Goal: Task Accomplishment & Management: Complete application form

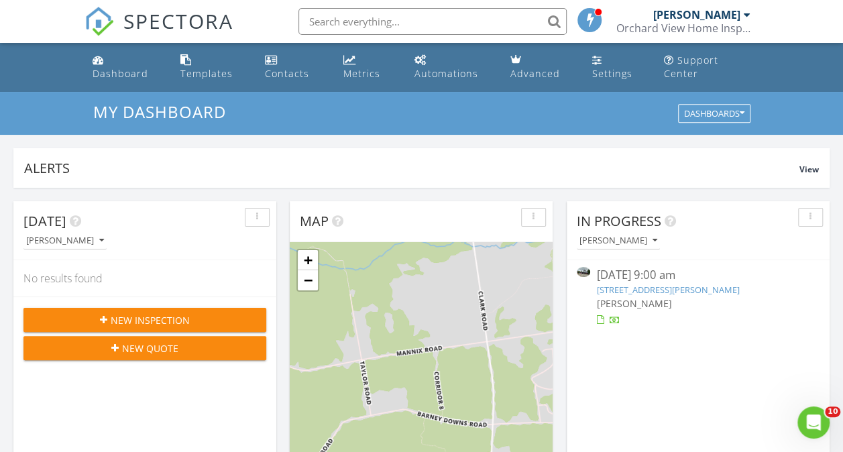
click at [174, 318] on span "New Inspection" at bounding box center [150, 320] width 79 height 14
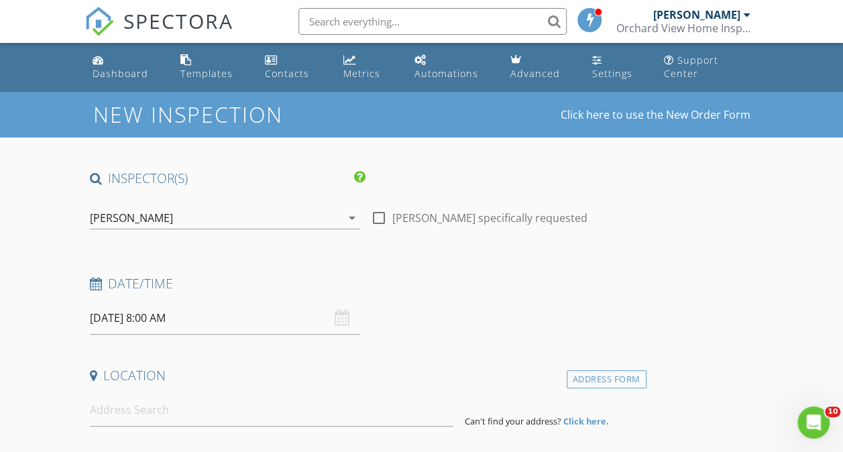
click at [210, 318] on input "[DATE] 8:00 AM" at bounding box center [225, 318] width 270 height 33
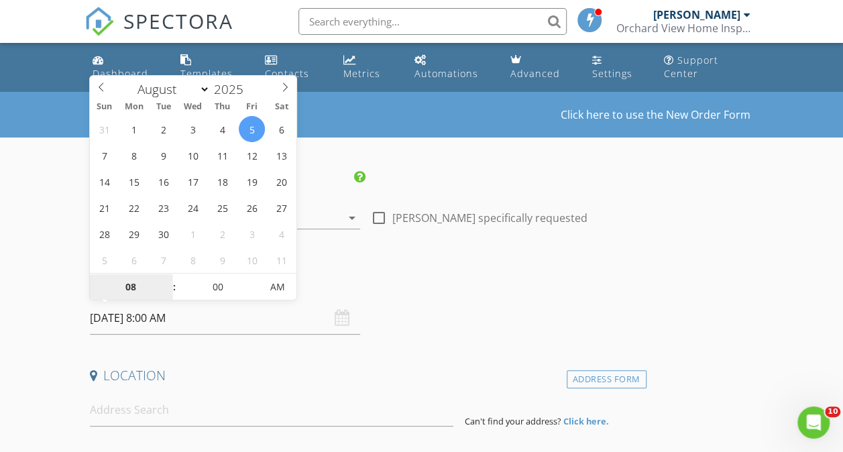
select select "8"
type input "09/05/2025 8:00 AM"
type input "09"
type input "09/05/2025 9:00 AM"
click at [168, 279] on span at bounding box center [167, 280] width 9 height 13
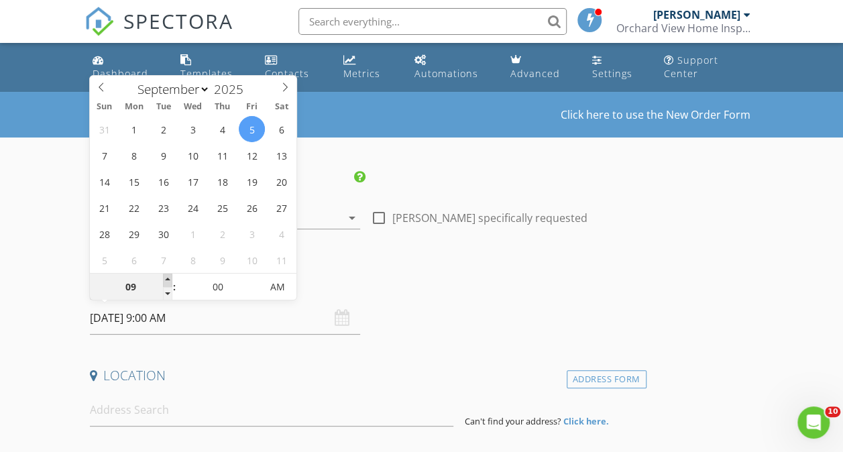
type input "10"
type input "09/05/2025 10:00 AM"
click at [168, 279] on span at bounding box center [167, 280] width 9 height 13
type input "11"
type input "09/05/2025 11:00 AM"
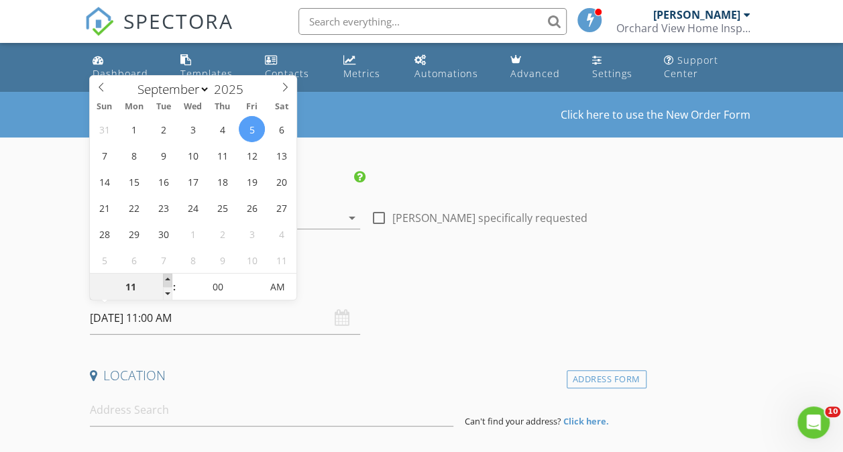
click at [168, 279] on span at bounding box center [167, 280] width 9 height 13
type input "12"
type input "09/05/2025 12:00 PM"
click at [168, 279] on span at bounding box center [167, 280] width 9 height 13
type input "01"
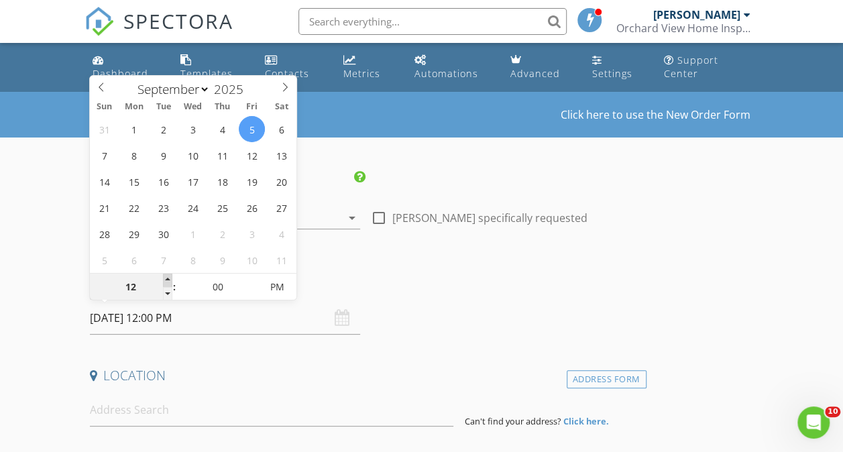
type input "09/05/2025 1:00 PM"
click at [168, 279] on span at bounding box center [167, 280] width 9 height 13
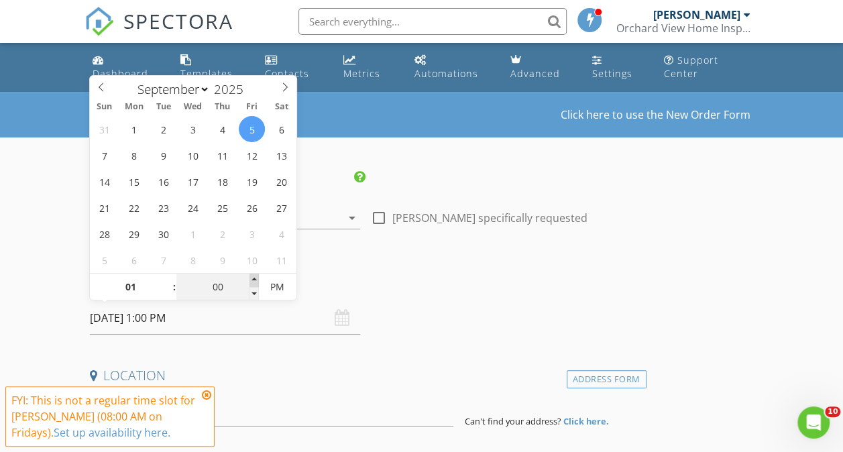
type input "05"
type input "09/05/2025 1:05 PM"
click at [256, 276] on span at bounding box center [253, 280] width 9 height 13
type input "10"
type input "09/05/2025 1:10 PM"
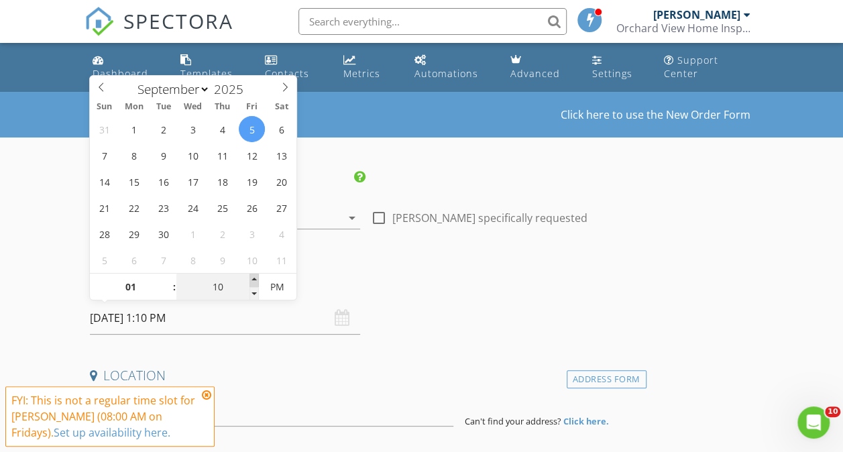
click at [256, 276] on span at bounding box center [253, 280] width 9 height 13
type input "15"
type input "09/05/2025 1:15 PM"
click at [256, 276] on span at bounding box center [253, 280] width 9 height 13
type input "20"
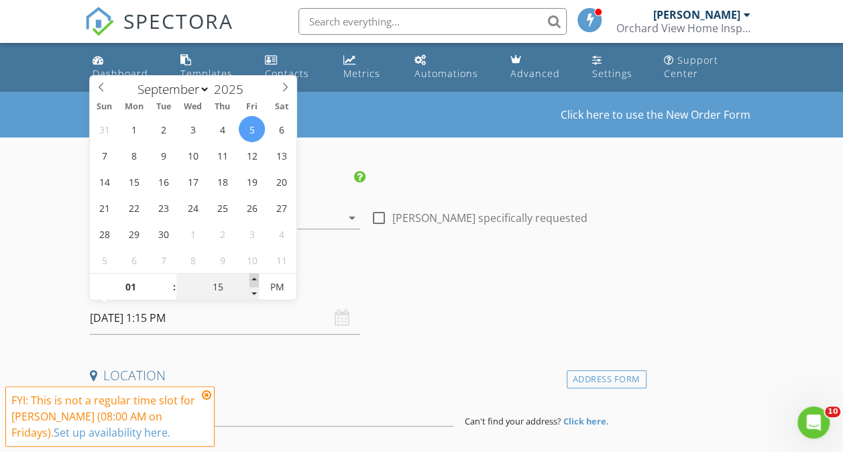
type input "09/05/2025 1:20 PM"
click at [256, 276] on span at bounding box center [253, 280] width 9 height 13
type input "25"
type input "09/05/2025 1:25 PM"
click at [256, 276] on span at bounding box center [253, 280] width 9 height 13
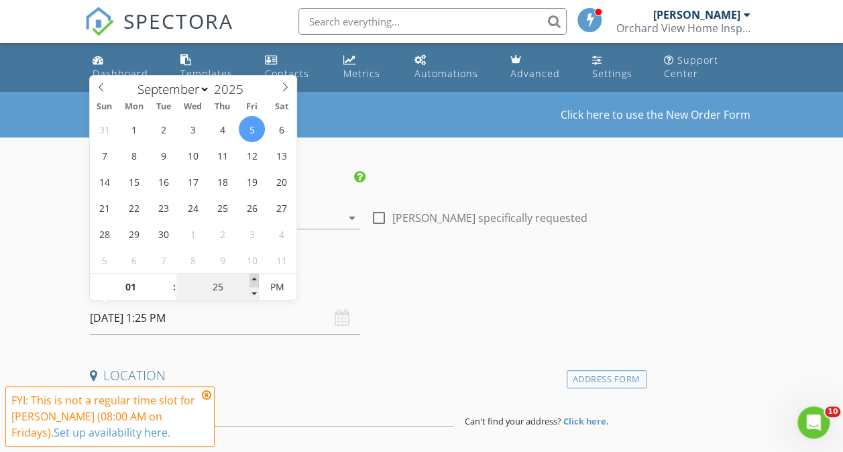
type input "30"
type input "09/05/2025 1:30 PM"
click at [256, 276] on span at bounding box center [253, 280] width 9 height 13
drag, startPoint x: 355, startPoint y: 271, endPoint x: 347, endPoint y: 272, distance: 7.4
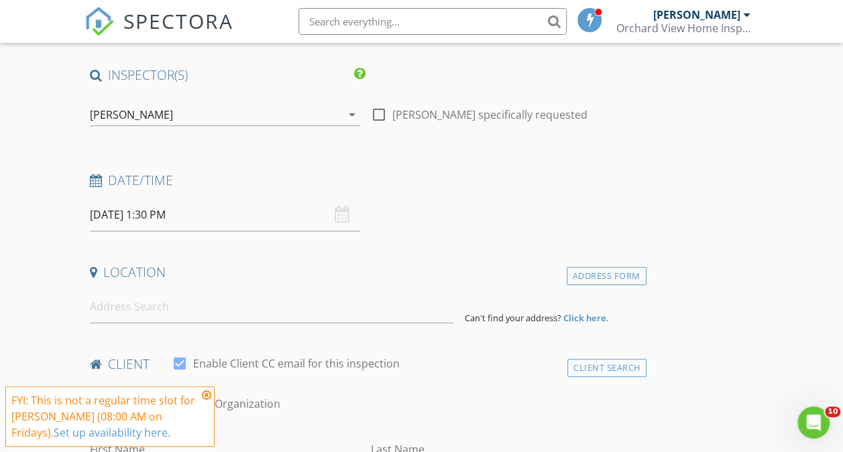
scroll to position [134, 0]
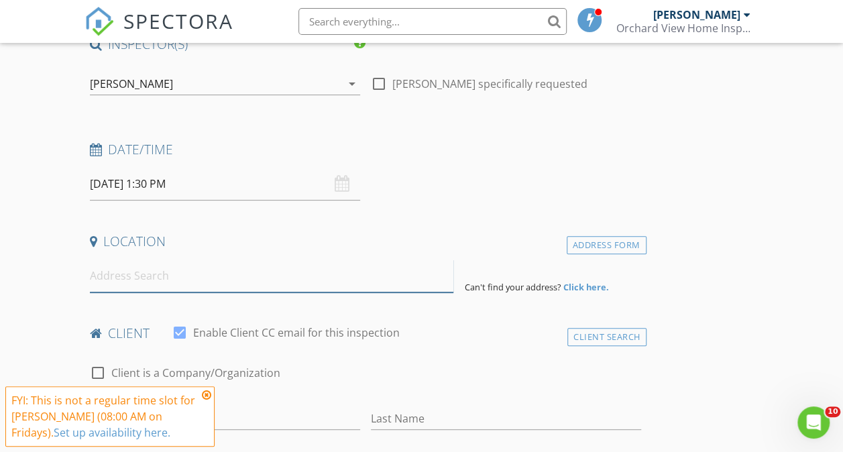
click at [217, 276] on input at bounding box center [272, 275] width 364 height 33
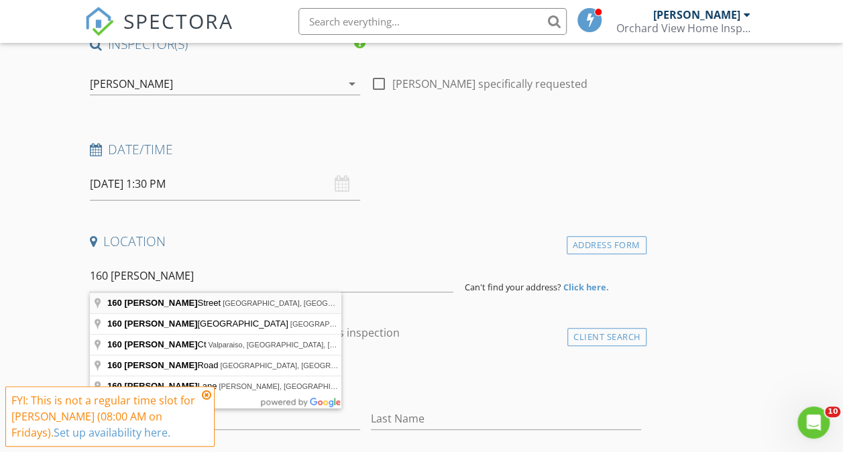
type input "160 McIntyre Street, Saranac Lake, NY, USA"
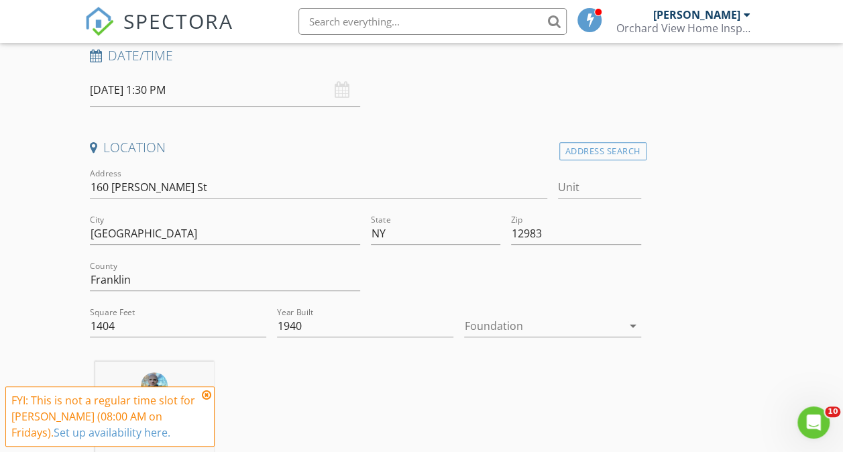
scroll to position [268, 0]
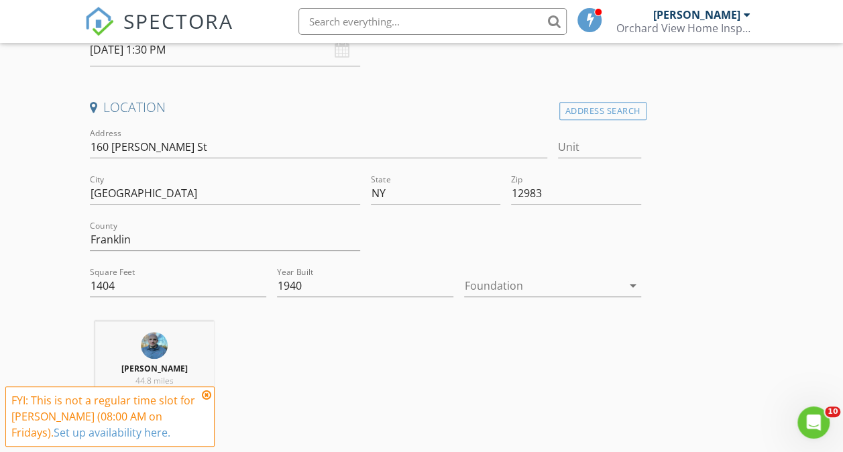
click at [464, 284] on div at bounding box center [543, 285] width 158 height 21
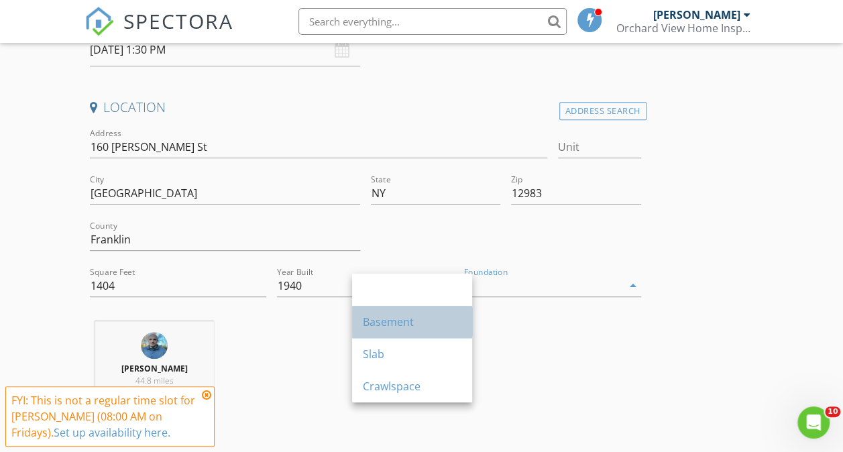
click at [369, 318] on div "Basement" at bounding box center [412, 322] width 99 height 16
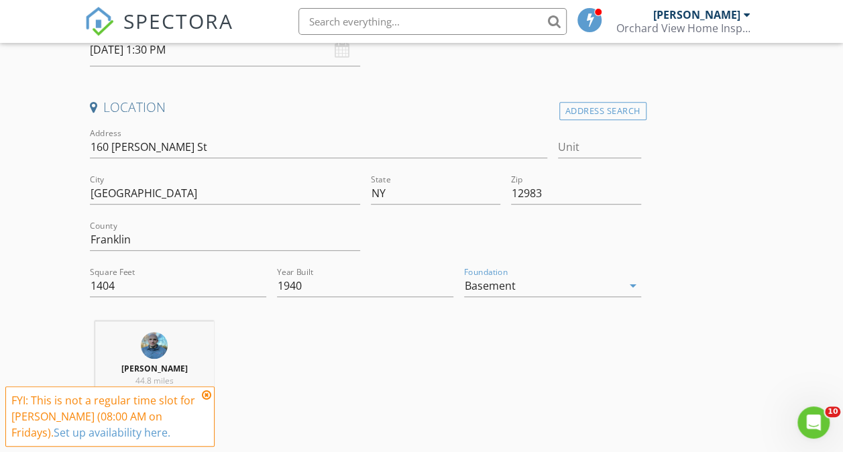
scroll to position [335, 0]
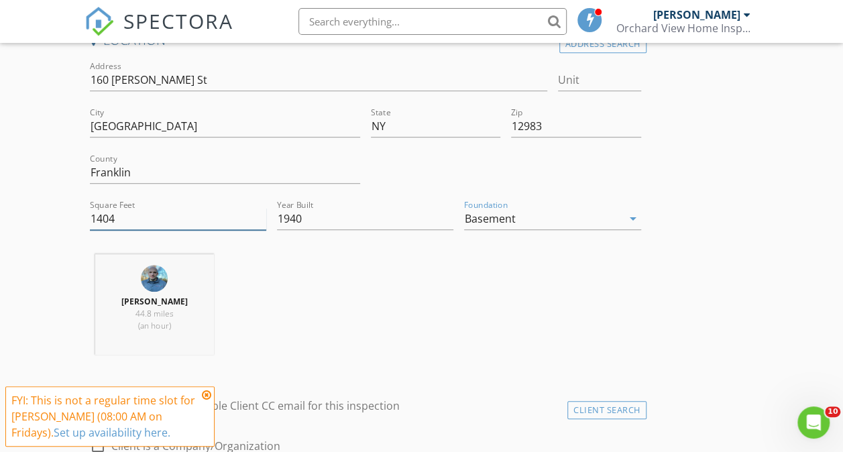
click at [101, 220] on input "1404" at bounding box center [178, 219] width 176 height 22
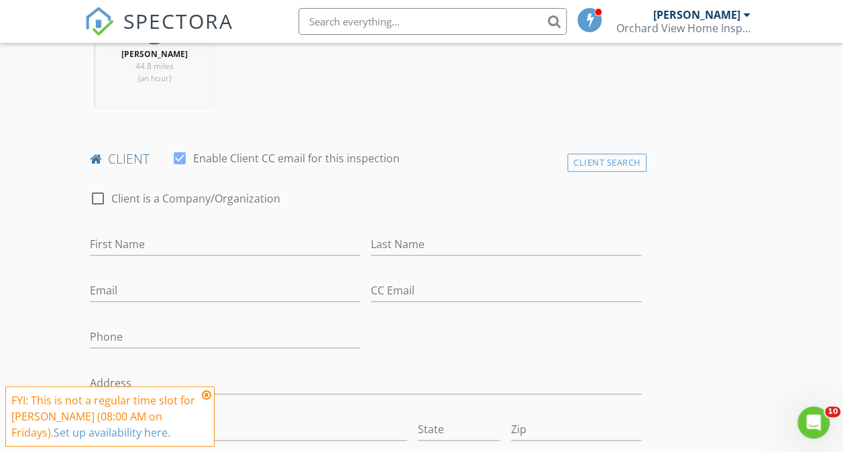
scroll to position [603, 0]
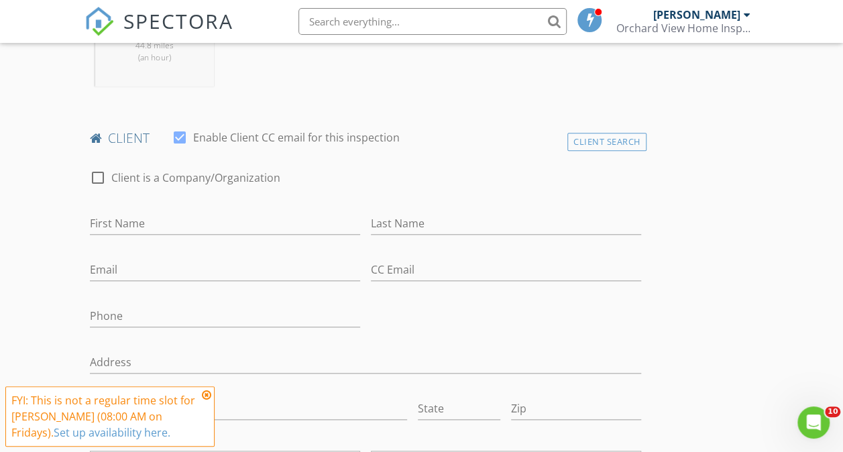
type input "1604"
click at [189, 222] on input "First Name" at bounding box center [225, 224] width 270 height 22
type input "Maureen"
type input "Ahl"
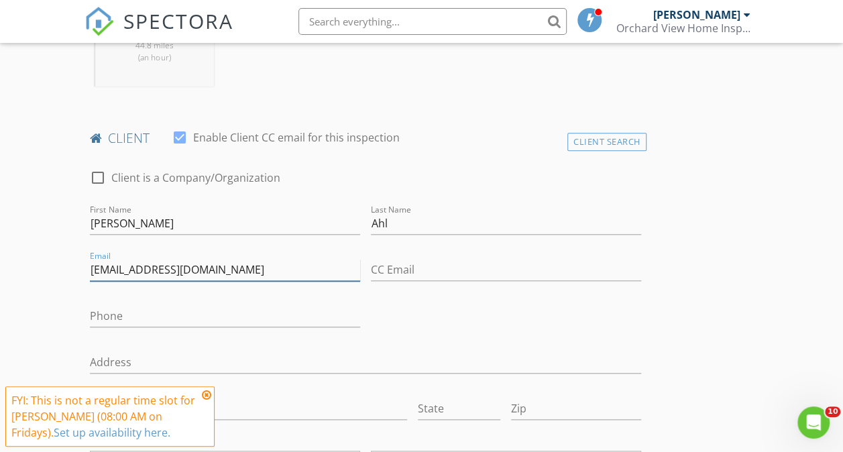
type input "maureenahl14@gmail.com"
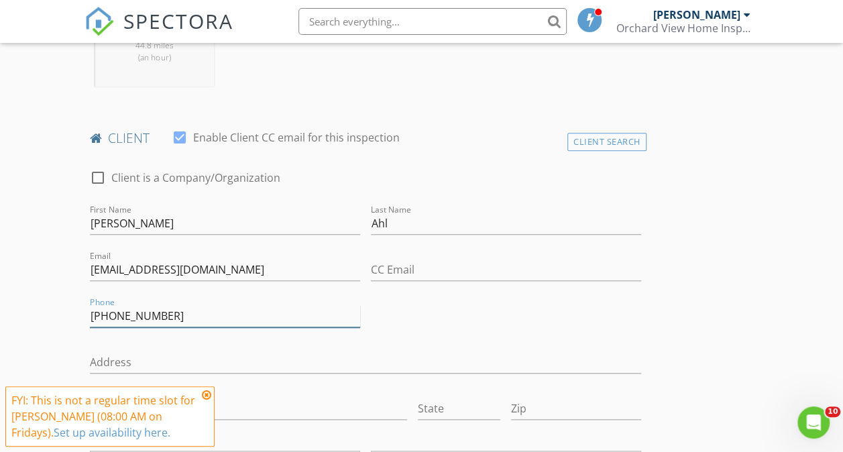
type input "518-772-3591"
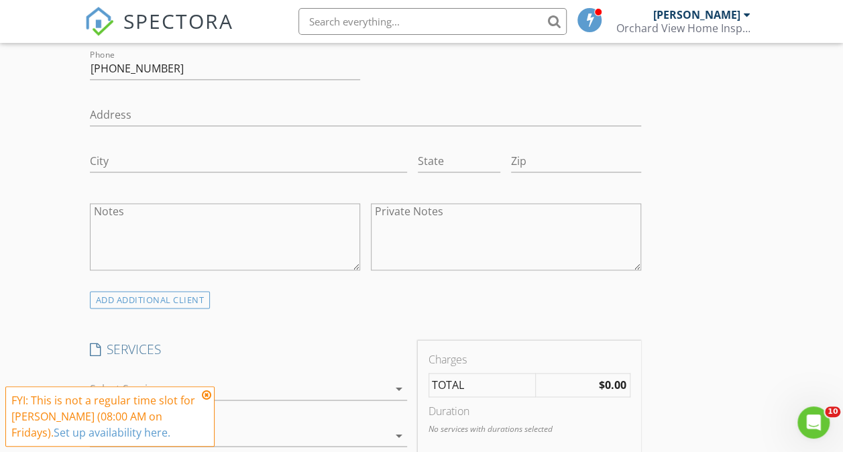
scroll to position [871, 0]
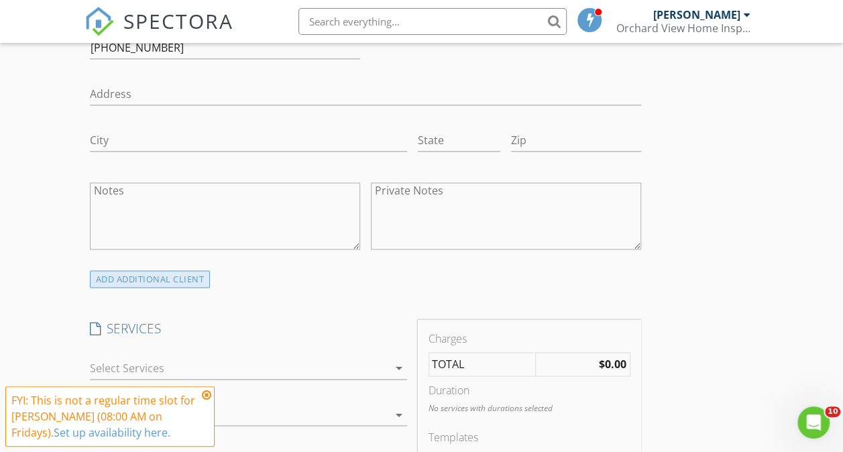
click at [147, 274] on div "ADD ADDITIONAL client" at bounding box center [150, 279] width 121 height 18
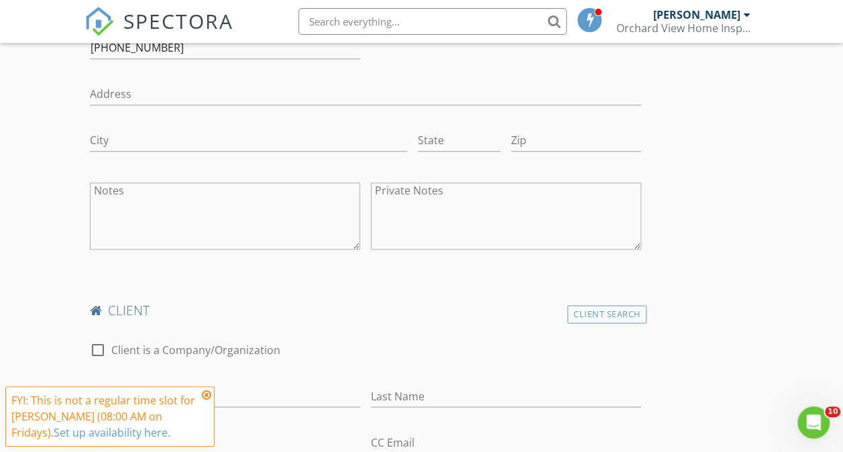
scroll to position [938, 0]
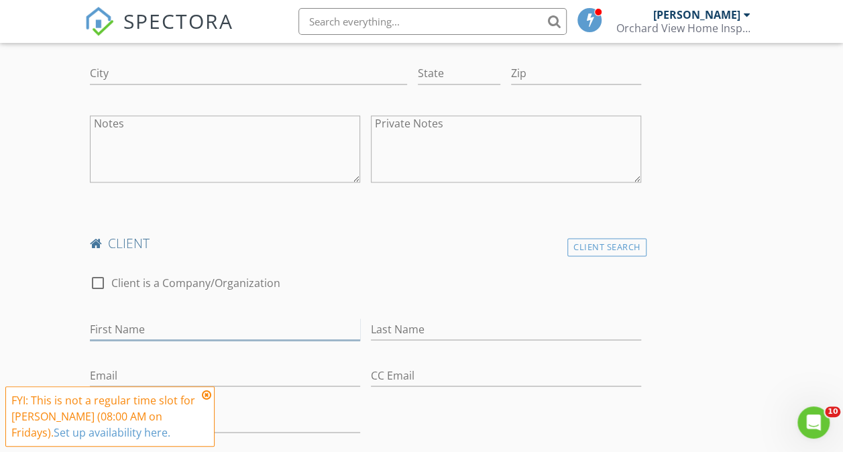
click at [233, 324] on input "First Name" at bounding box center [225, 329] width 270 height 22
type input "Eli"
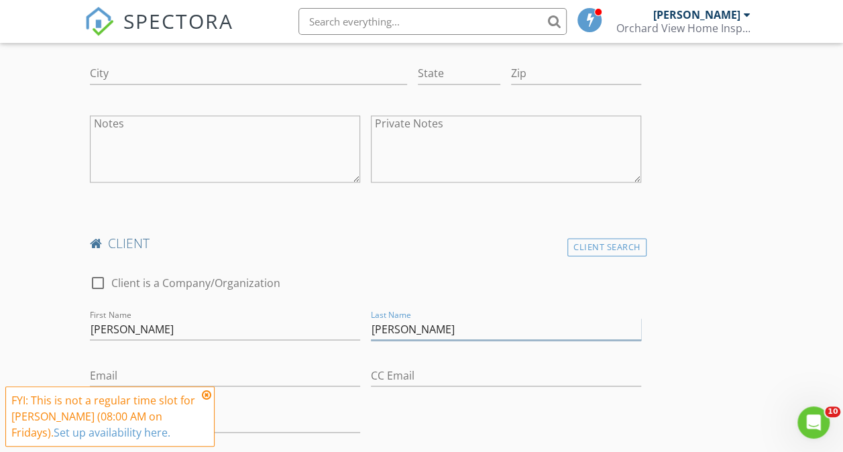
type input "Hines"
click at [201, 373] on input "Email" at bounding box center [225, 375] width 270 height 22
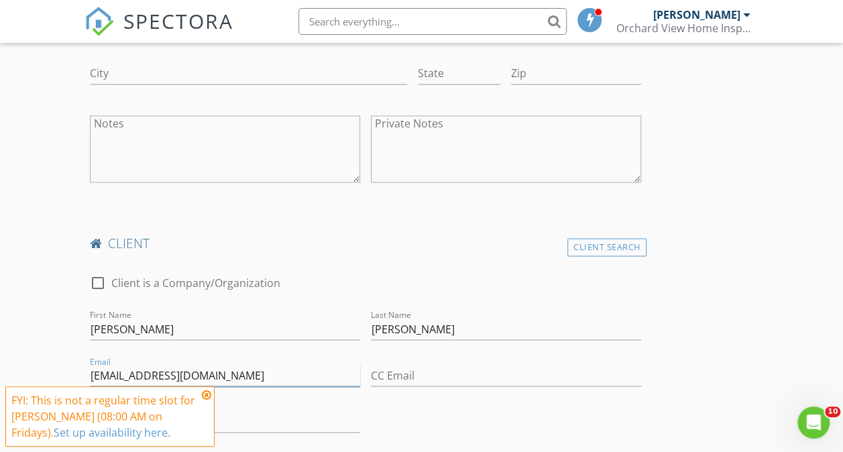
type input "ehines7@gmail.com"
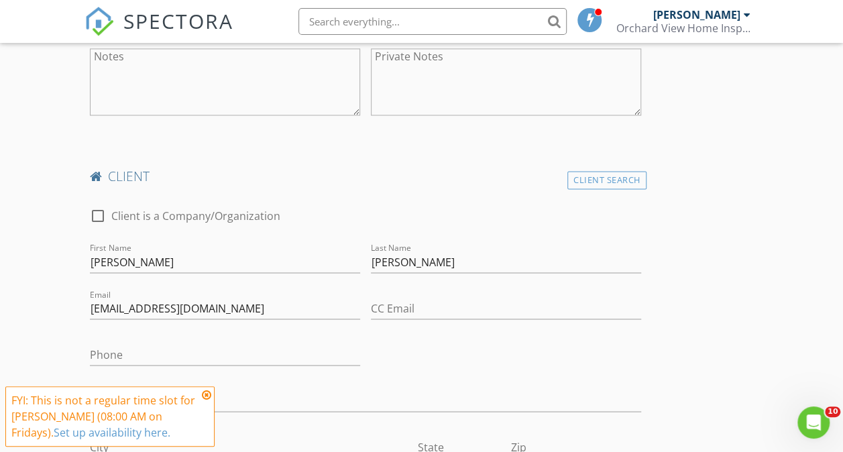
scroll to position [1140, 0]
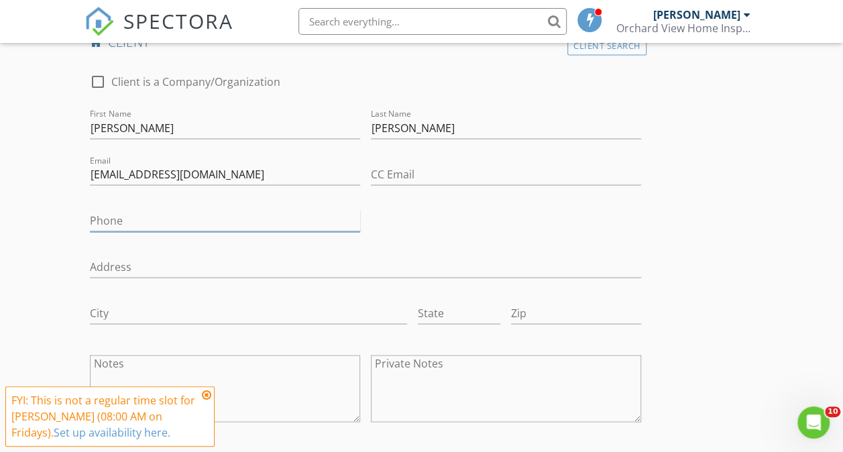
click at [184, 219] on input "Phone" at bounding box center [225, 220] width 270 height 22
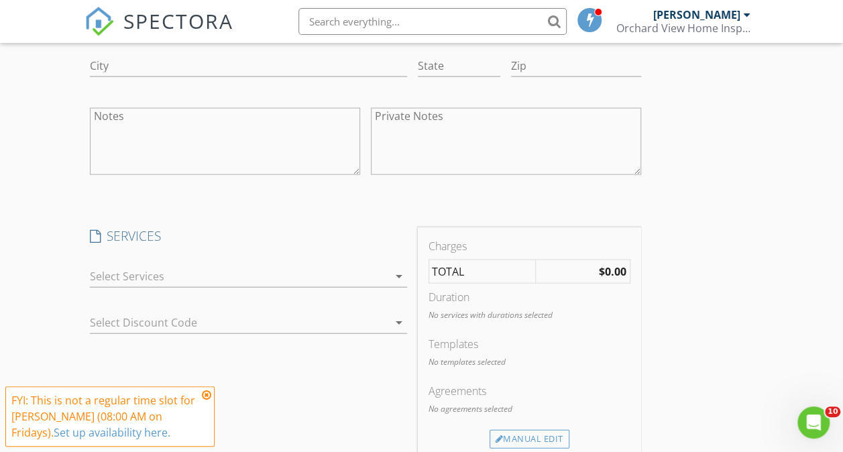
scroll to position [1408, 0]
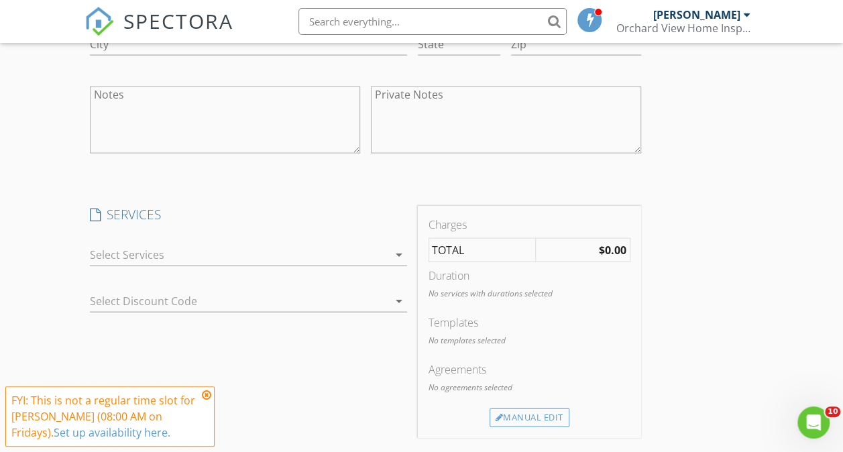
type input "732-570-3591"
click at [288, 252] on div at bounding box center [239, 254] width 298 height 21
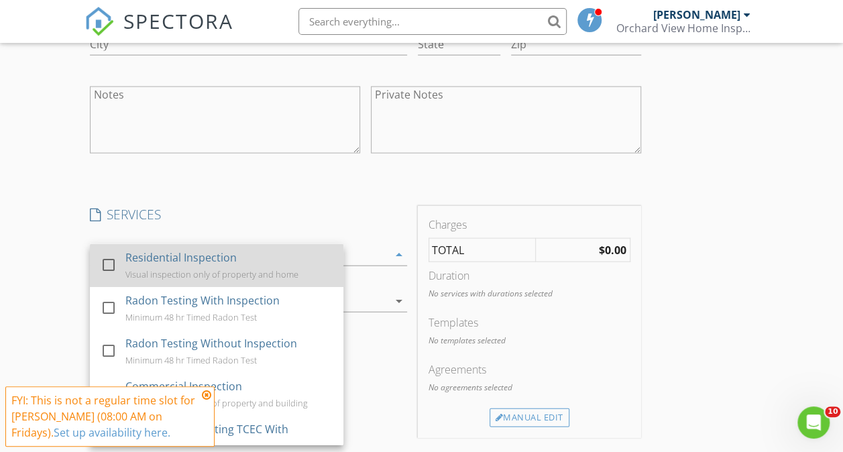
click at [110, 265] on div at bounding box center [108, 264] width 23 height 23
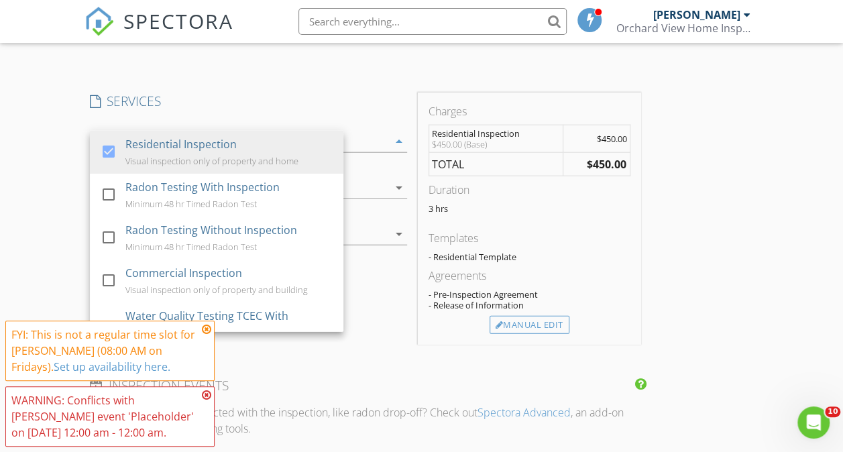
scroll to position [1542, 0]
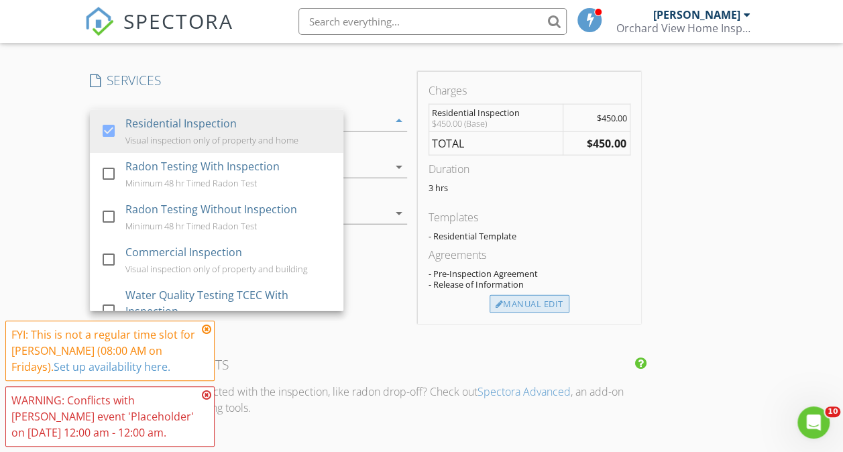
click at [489, 311] on div "Manual Edit" at bounding box center [529, 304] width 80 height 19
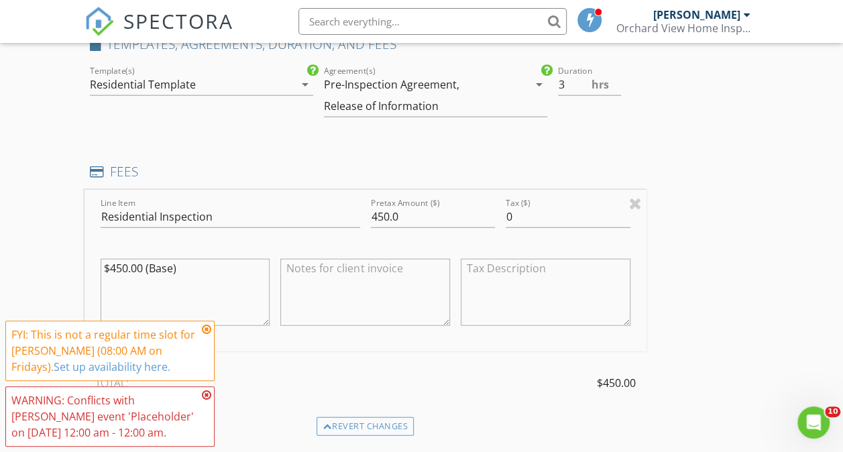
scroll to position [1609, 0]
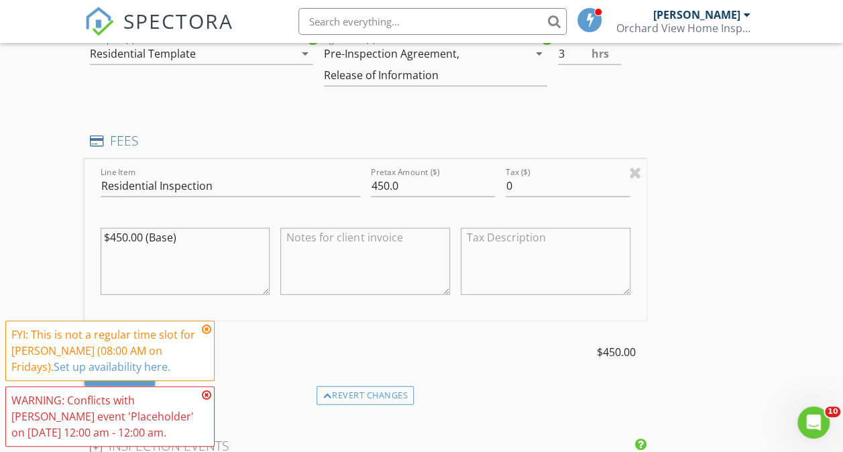
click at [125, 263] on textarea "$450.00 (Base)" at bounding box center [186, 261] width 170 height 67
type textarea "$450.00 (Base) +$45.00 (Age)"
click at [371, 192] on input "450.0" at bounding box center [433, 186] width 124 height 22
type input "495.0"
click at [540, 229] on div "INSPECTOR(S) check_box Edgar Crahan PRIMARY Edgar Crahan arrow_drop_down check_…" at bounding box center [421, 18] width 674 height 2915
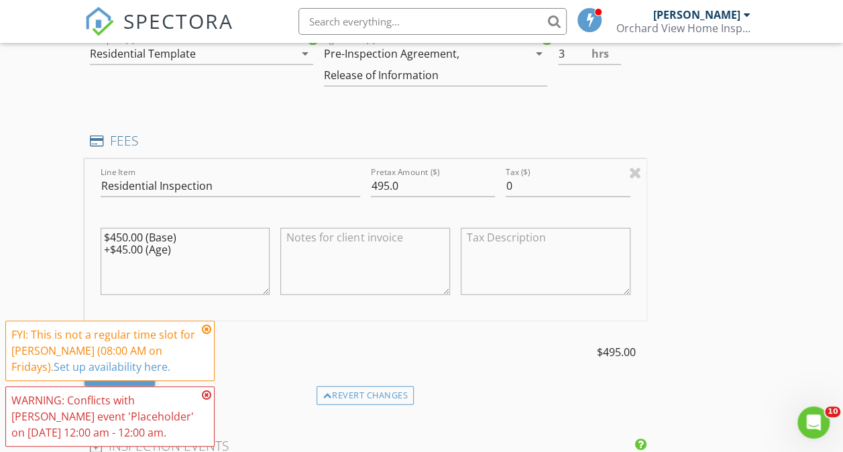
click at [157, 283] on textarea "$450.00 (Base) +$45.00 (Age)" at bounding box center [186, 261] width 170 height 67
click at [129, 273] on textarea "$450.00 (Base) +$45.00 (Age)" at bounding box center [186, 261] width 170 height 67
click at [180, 255] on textarea "$450.00 (Base) +$45.00 (Age)" at bounding box center [186, 261] width 170 height 67
type textarea "$450.00 (Base) +$45.00 (Age) +$30.00 (Detached Garage)"
click at [371, 192] on input "495.0" at bounding box center [433, 186] width 124 height 22
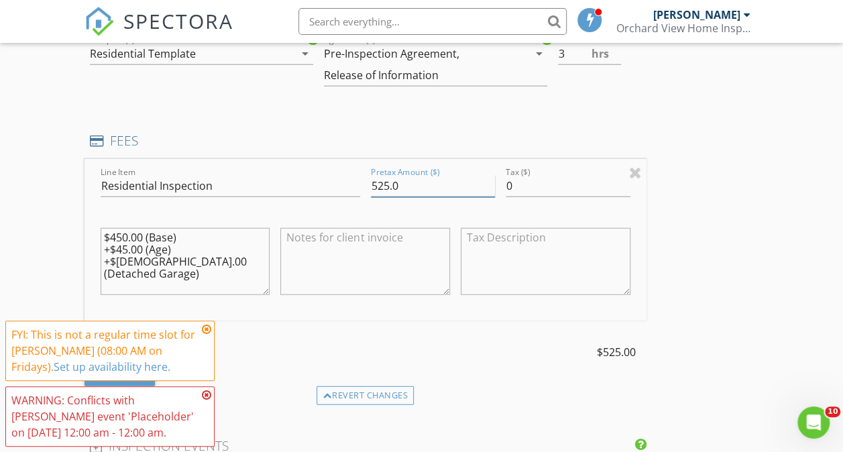
type input "525.0"
click at [503, 166] on div "INSPECTOR(S) check_box Edgar Crahan PRIMARY Edgar Crahan arrow_drop_down check_…" at bounding box center [421, 18] width 674 height 2915
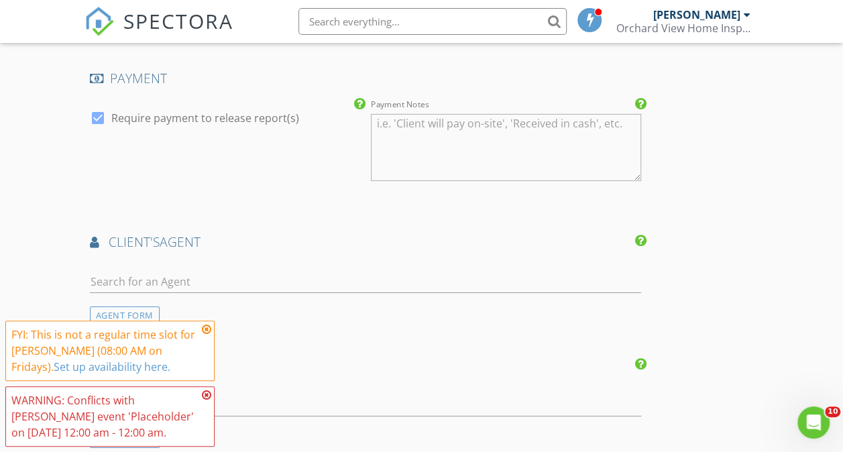
scroll to position [2145, 0]
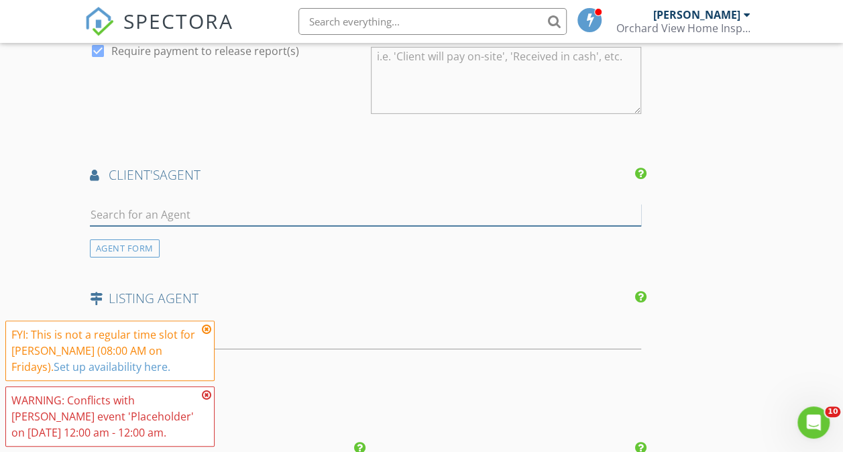
drag, startPoint x: 233, startPoint y: 228, endPoint x: 240, endPoint y: 223, distance: 8.7
click at [233, 226] on input "text" at bounding box center [365, 215] width 551 height 22
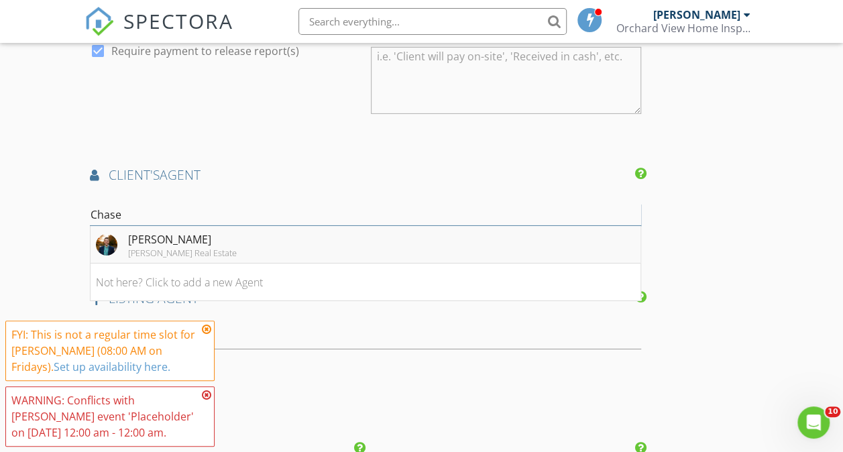
type input "Chase"
click at [110, 246] on img at bounding box center [106, 244] width 21 height 21
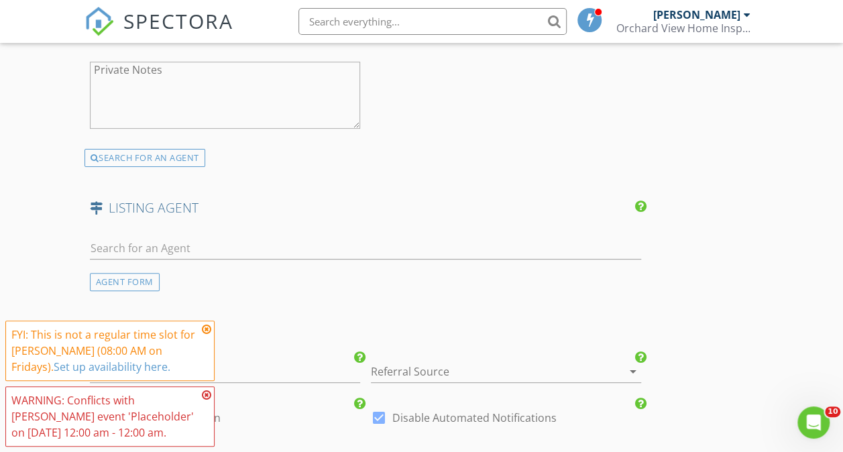
scroll to position [2681, 0]
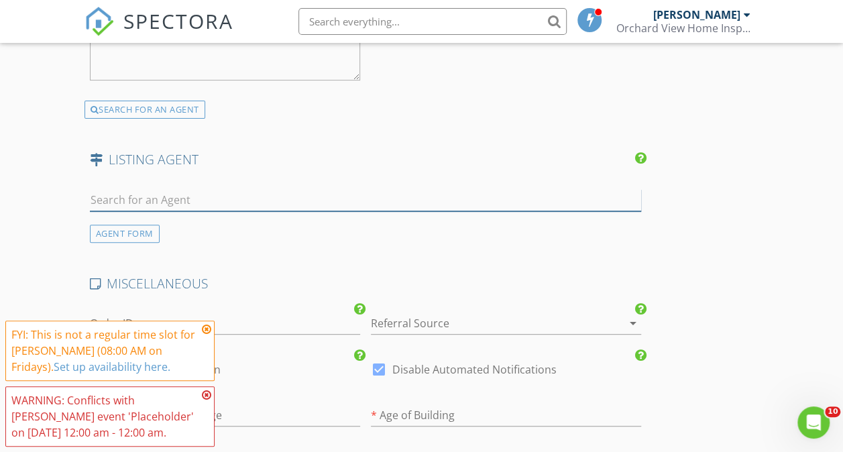
click at [240, 208] on input "text" at bounding box center [365, 200] width 551 height 22
type input "Kristina"
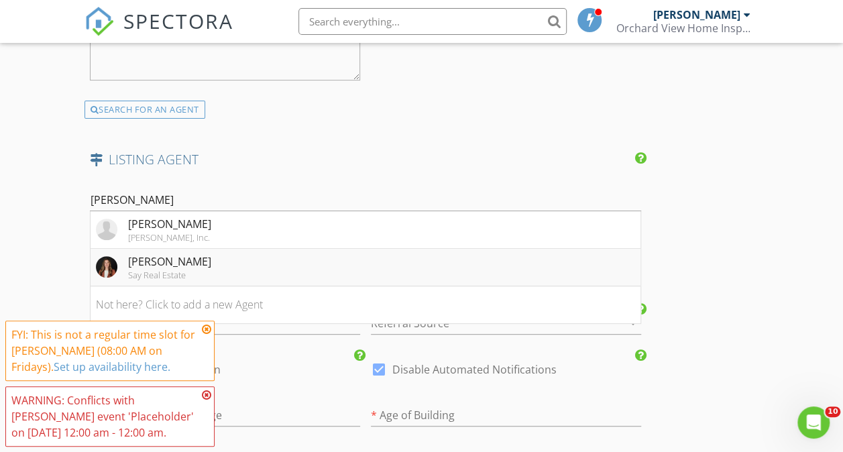
click at [189, 269] on div "Kristina Clifford" at bounding box center [169, 261] width 83 height 16
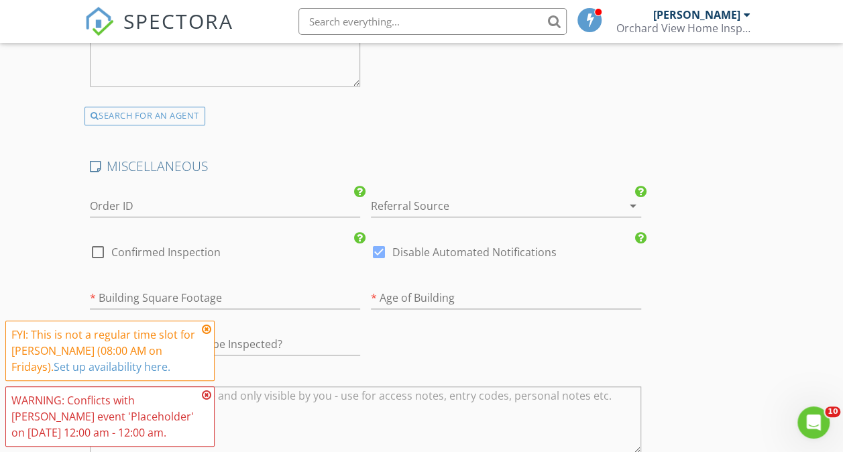
scroll to position [3218, 0]
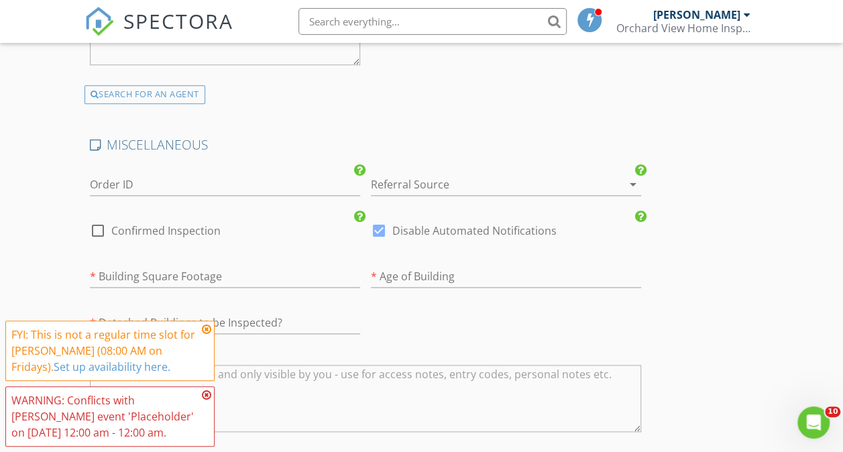
click at [396, 194] on div at bounding box center [487, 184] width 233 height 21
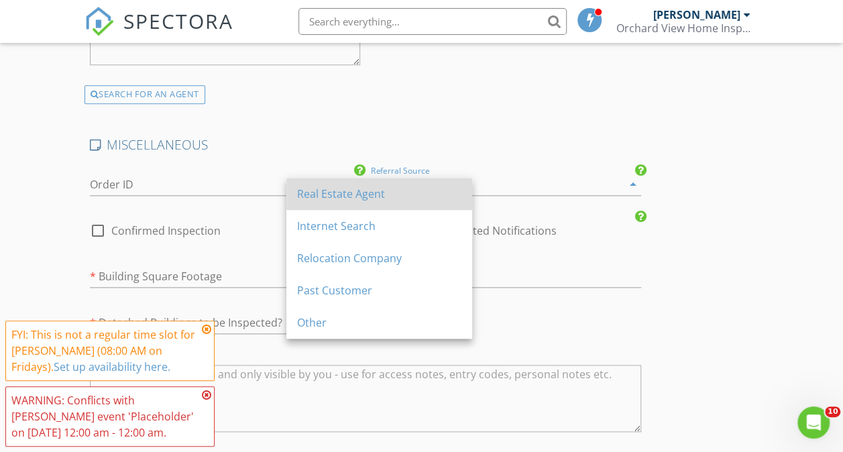
click at [366, 201] on div "Real Estate Agent" at bounding box center [379, 194] width 164 height 16
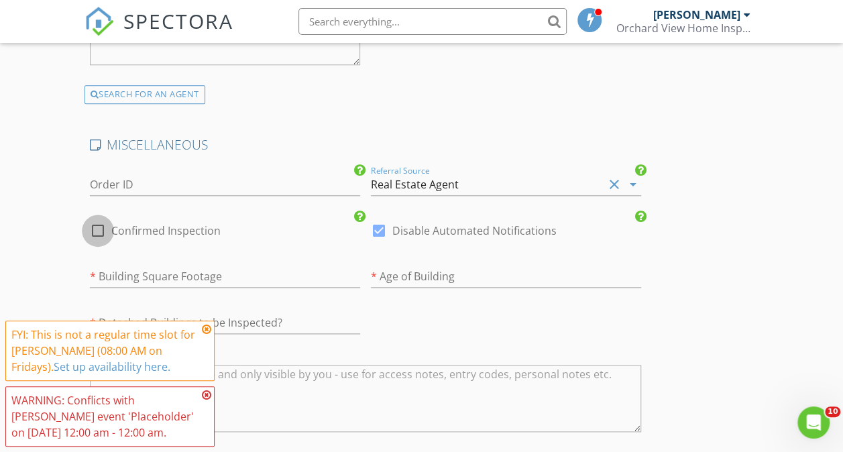
click at [98, 241] on div at bounding box center [97, 230] width 23 height 23
checkbox input "true"
click at [367, 235] on div at bounding box center [378, 230] width 23 height 23
checkbox input "false"
click at [210, 278] on input "number" at bounding box center [225, 276] width 270 height 22
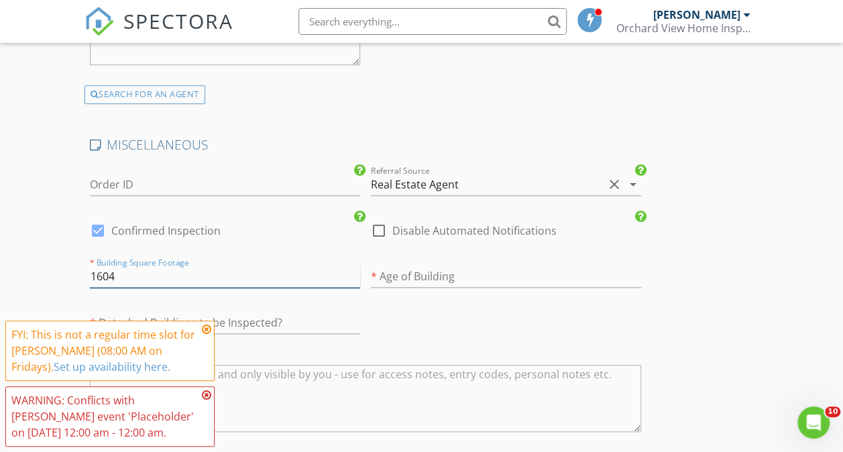
type input "1604"
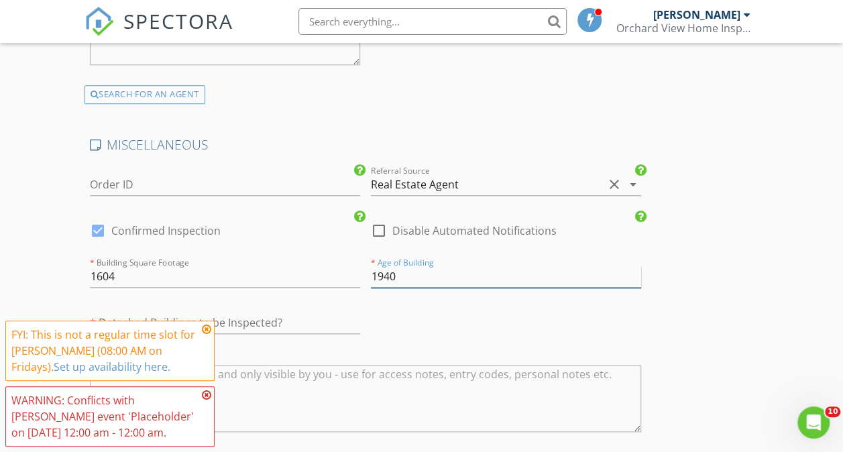
type input "1940"
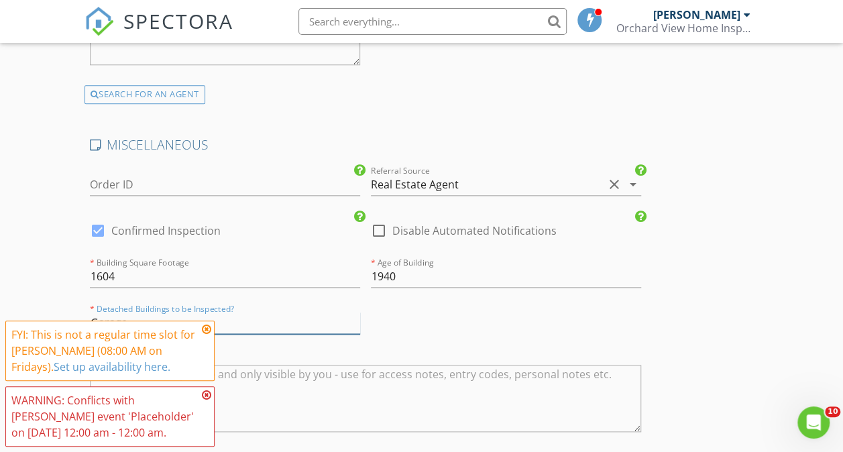
type input "Garage"
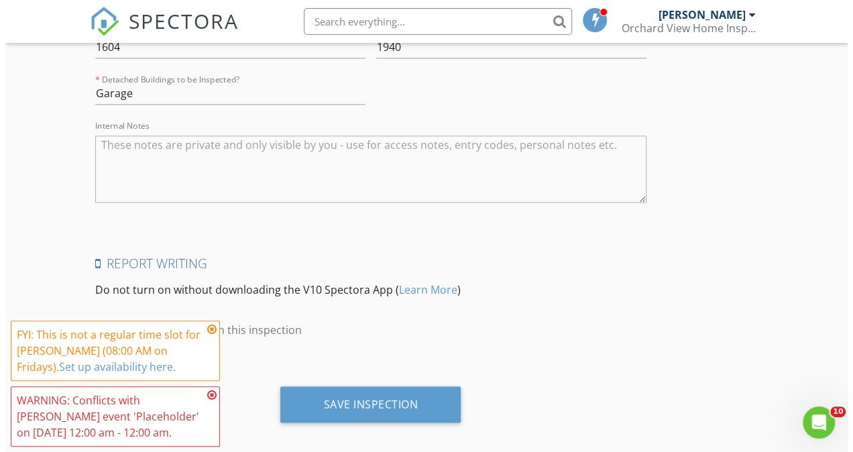
scroll to position [3463, 0]
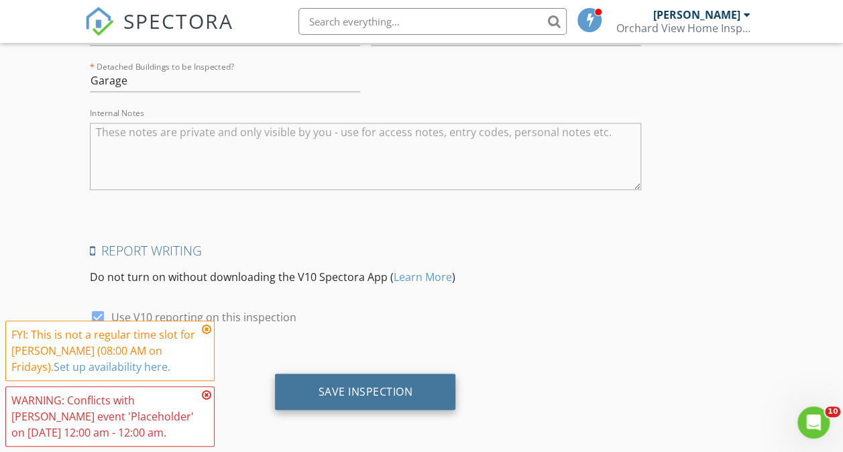
click at [318, 386] on div "Save Inspection" at bounding box center [365, 390] width 95 height 13
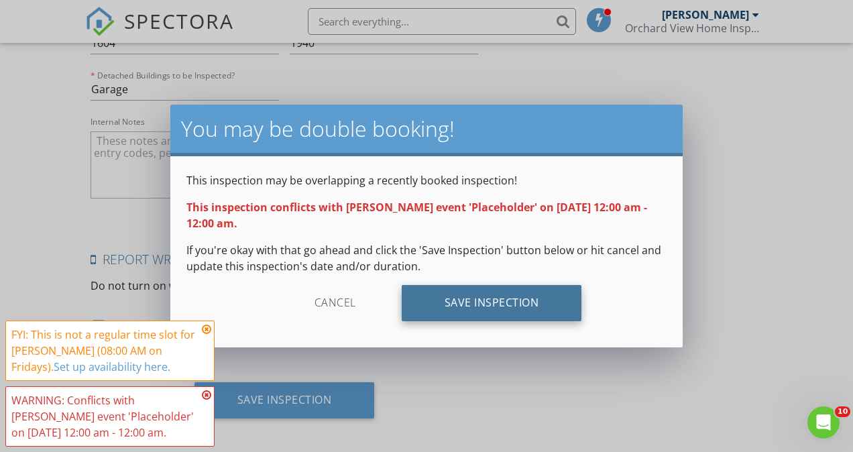
click at [477, 303] on div "Save Inspection" at bounding box center [492, 303] width 180 height 36
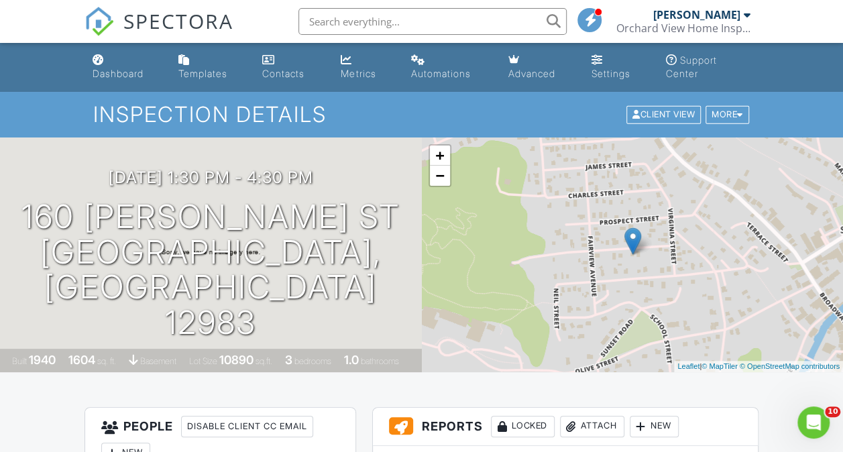
click at [105, 71] on div "Dashboard" at bounding box center [118, 73] width 51 height 11
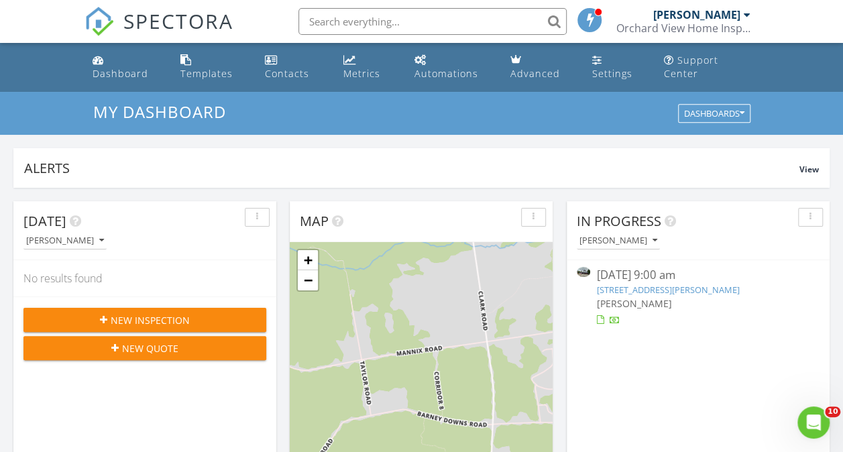
click at [162, 314] on span "New Inspection" at bounding box center [150, 320] width 79 height 14
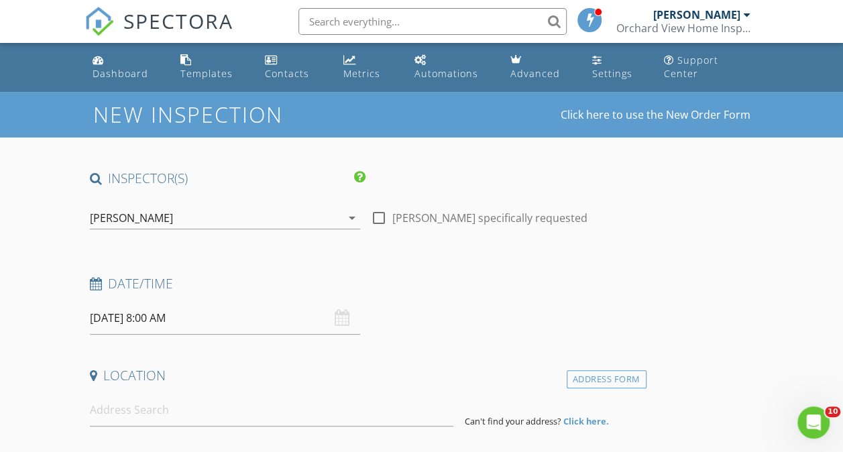
click at [217, 323] on input "08/28/2025 8:00 AM" at bounding box center [225, 318] width 270 height 33
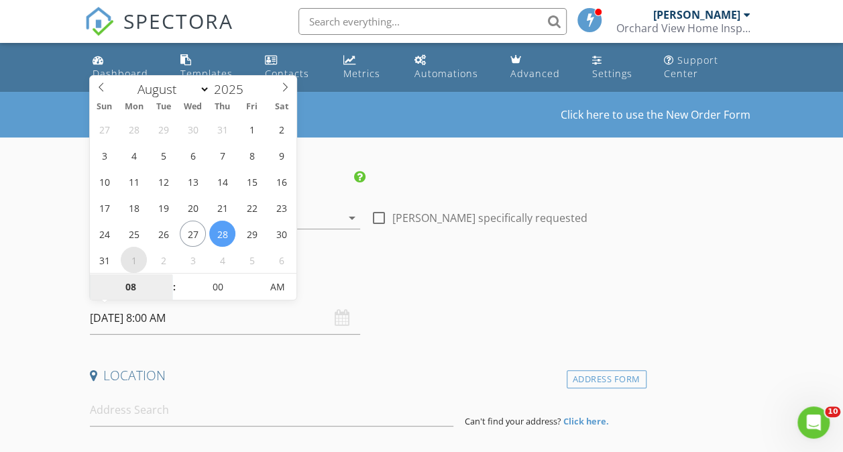
select select "8"
type input "09/01/2025 8:00 AM"
type input "09"
type input "09/01/2025 9:00 AM"
click at [172, 275] on span at bounding box center [167, 280] width 9 height 13
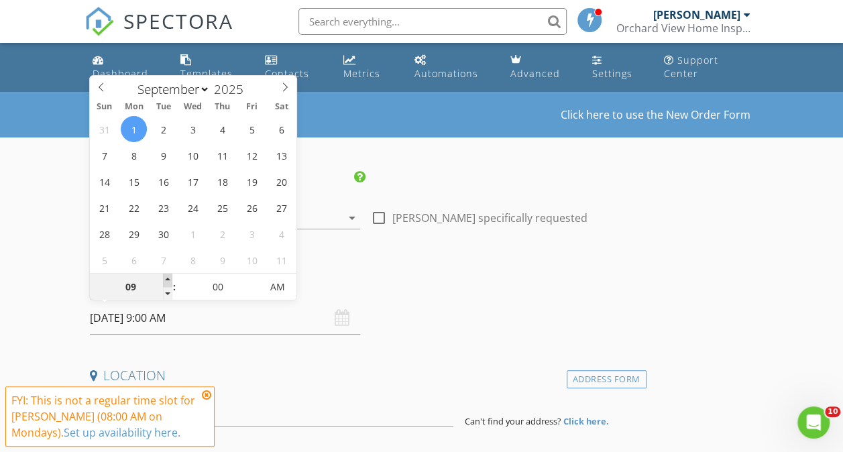
type input "10"
type input "09/01/2025 10:00 AM"
click at [167, 282] on span at bounding box center [167, 280] width 9 height 13
type input "11"
type input "09/01/2025 11:00 AM"
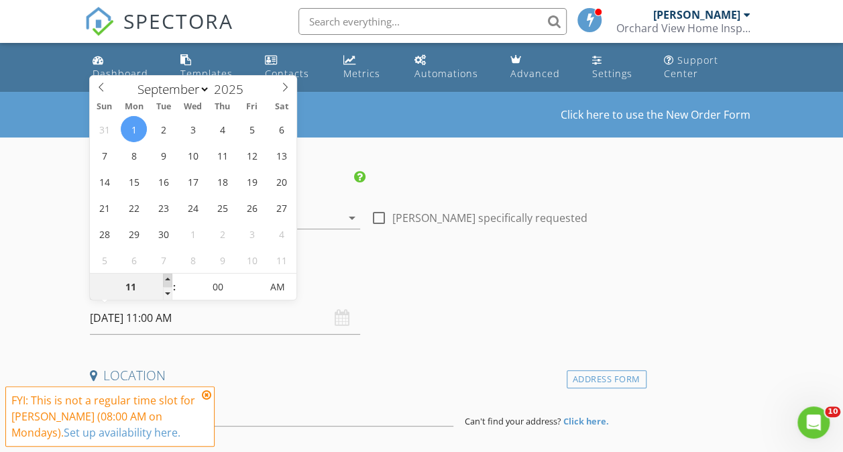
click at [167, 282] on span at bounding box center [167, 280] width 9 height 13
type input "12"
type input "09/01/2025 12:00 PM"
click at [167, 282] on span at bounding box center [167, 280] width 9 height 13
type input "01"
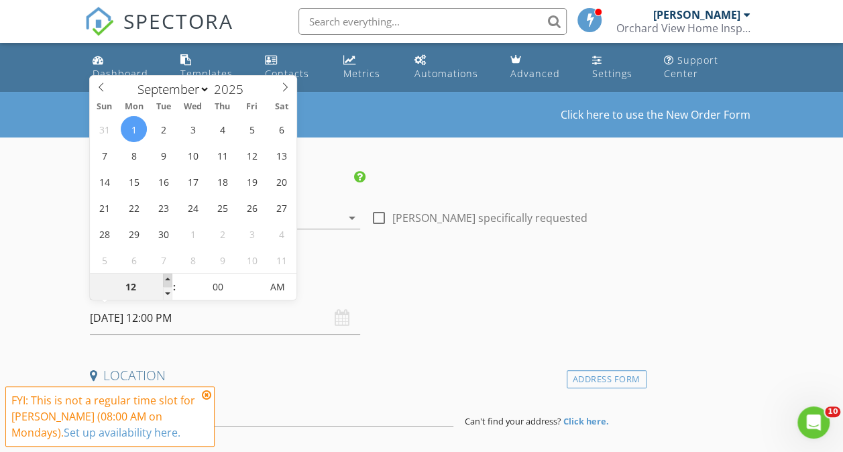
type input "09/01/2025 1:00 PM"
click at [167, 282] on span at bounding box center [167, 280] width 9 height 13
type input "02"
type input "09/01/2025 2:00 PM"
click at [167, 282] on span at bounding box center [167, 280] width 9 height 13
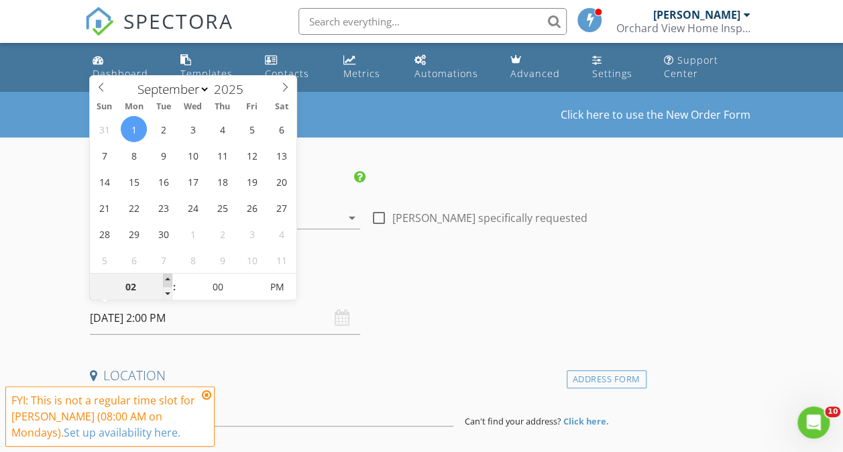
type input "03"
type input "09/01/2025 3:00 PM"
click at [167, 282] on span at bounding box center [167, 280] width 9 height 13
type input "02"
type input "09/01/2025 2:00 PM"
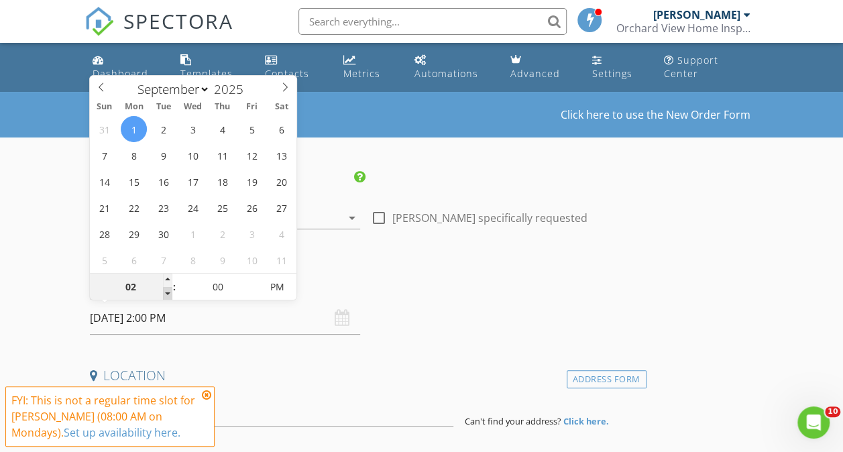
click at [166, 292] on span at bounding box center [167, 293] width 9 height 13
click at [321, 283] on h4 "Date/Time" at bounding box center [365, 283] width 551 height 17
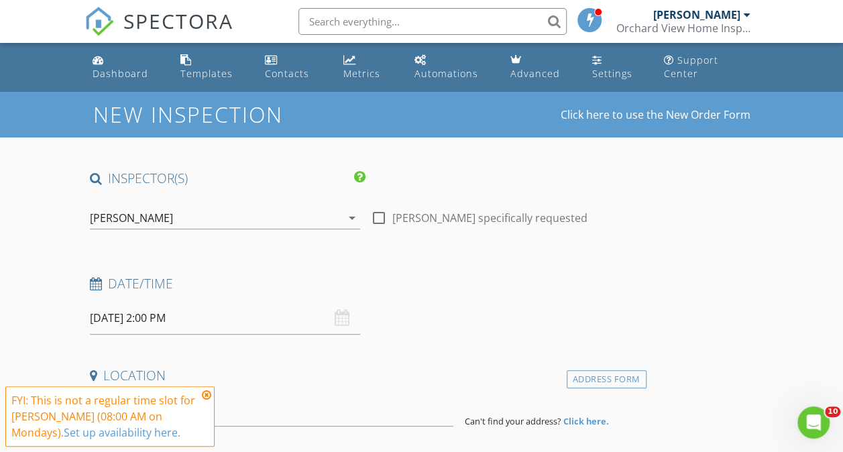
scroll to position [134, 0]
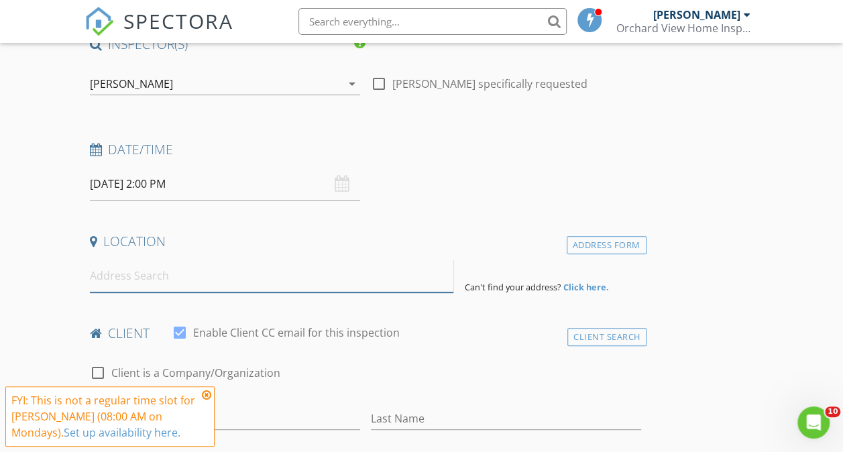
click at [232, 278] on input at bounding box center [272, 275] width 364 height 33
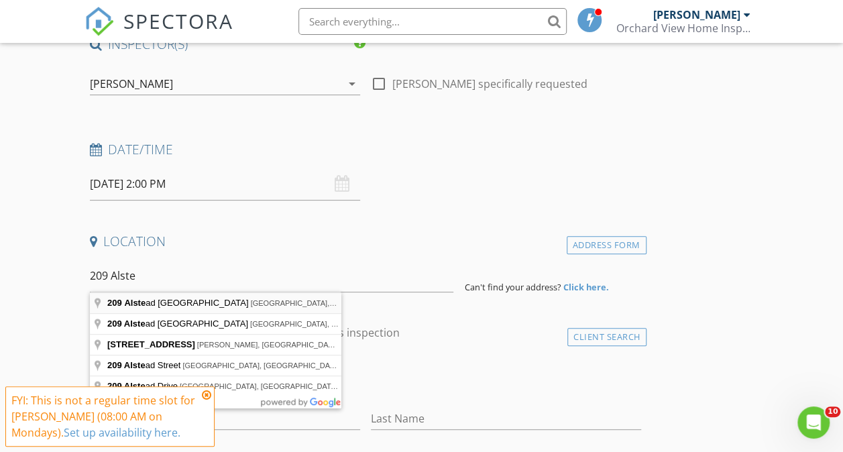
type input "209 Alstead Hill Road, Keene, NY, USA"
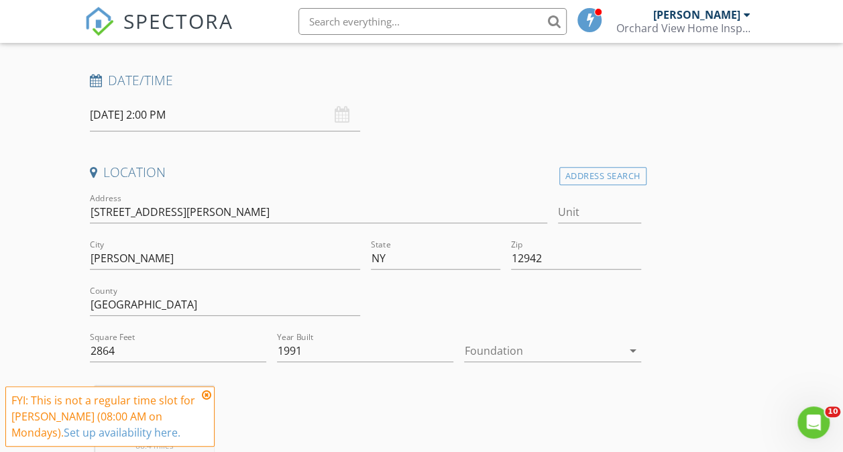
scroll to position [268, 0]
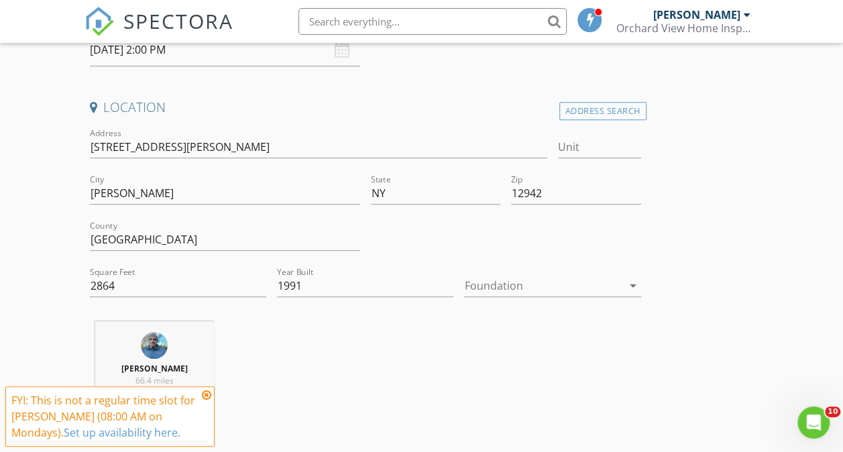
click at [464, 284] on div at bounding box center [543, 285] width 158 height 21
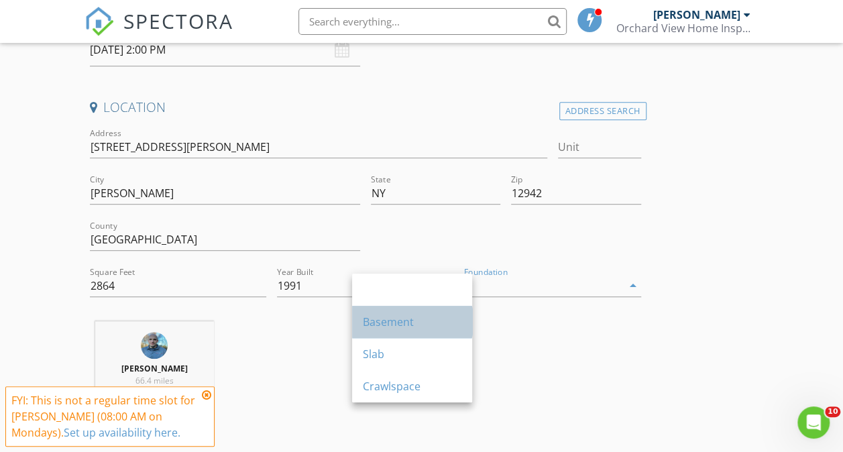
click at [396, 316] on div "Basement" at bounding box center [412, 322] width 99 height 16
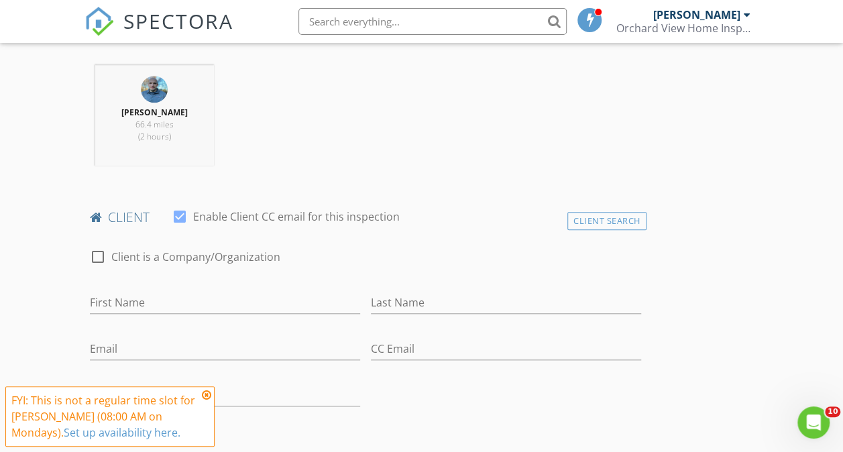
scroll to position [603, 0]
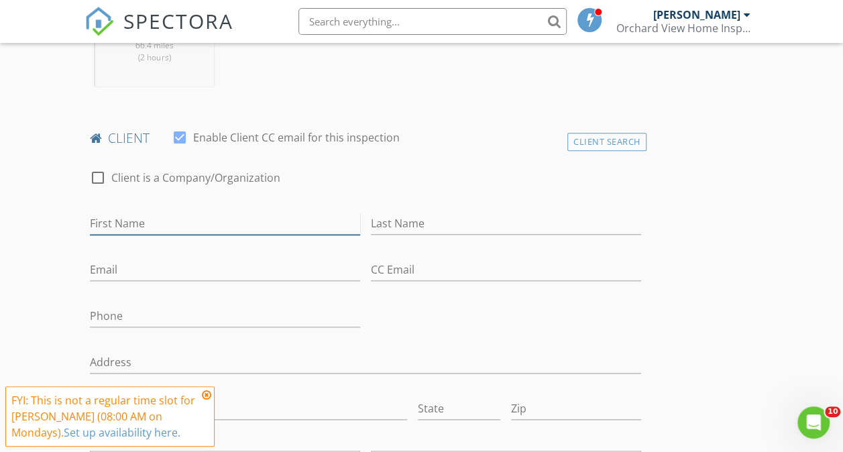
click at [227, 221] on input "First Name" at bounding box center [225, 224] width 270 height 22
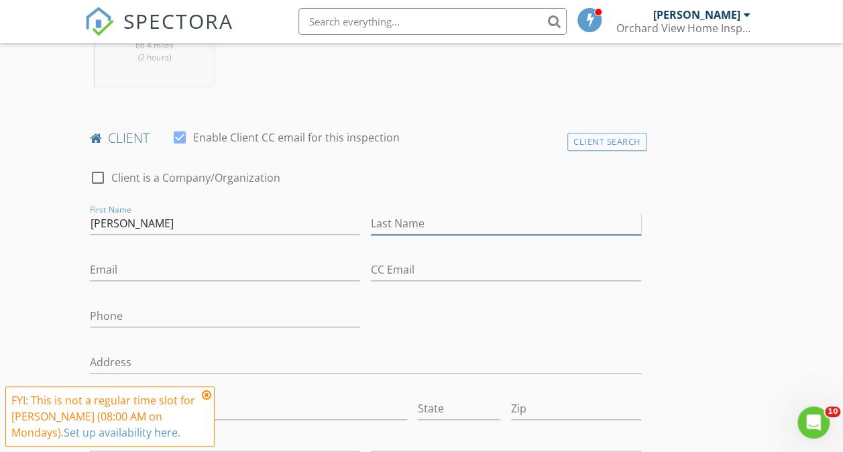
type input "Sarah"
type input "Zarrelli"
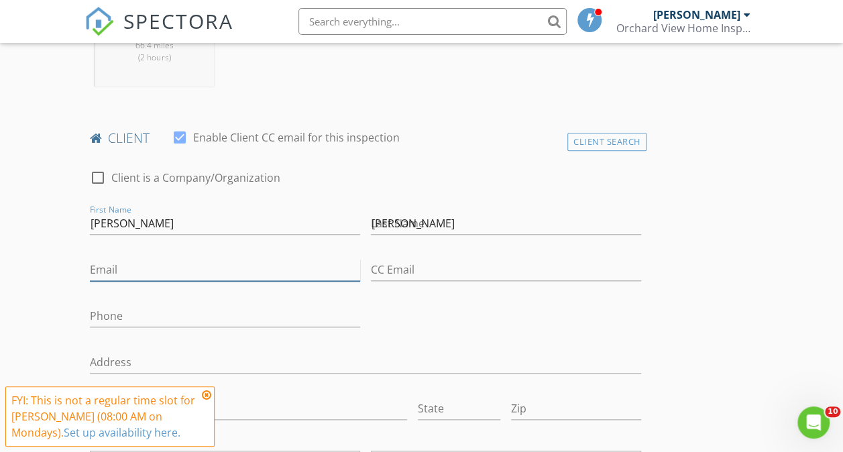
type input "smzarrelli@gmail.com"
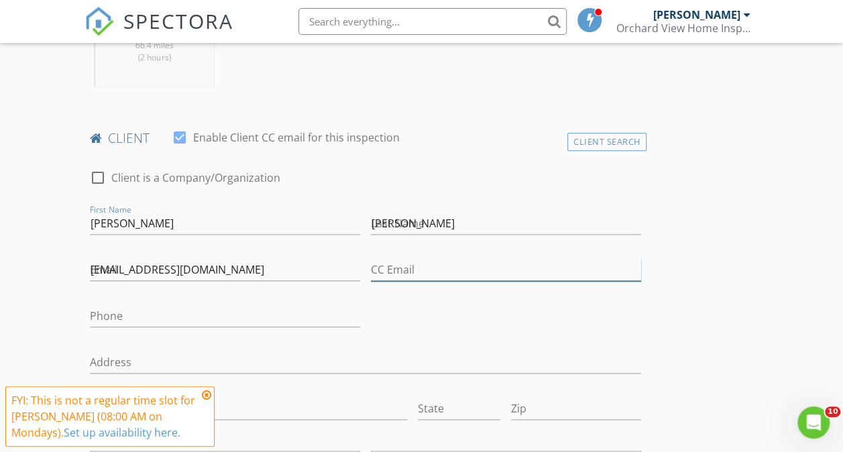
type input "smzarrelli@gmail.com"
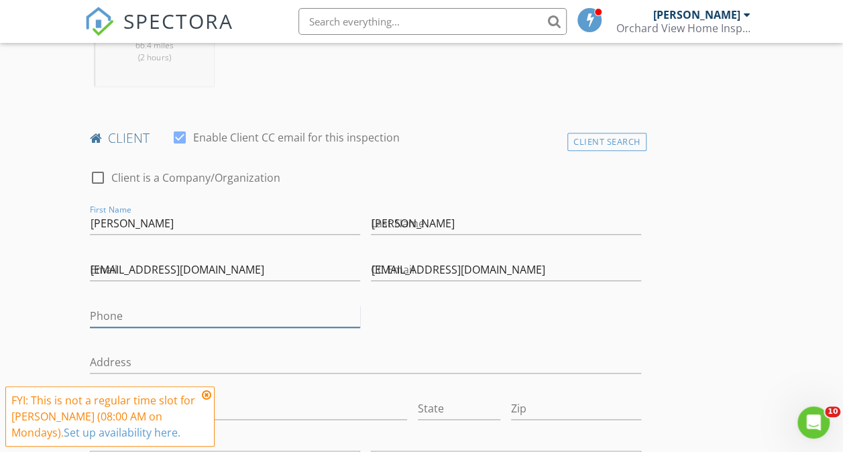
type input "518-320-0032"
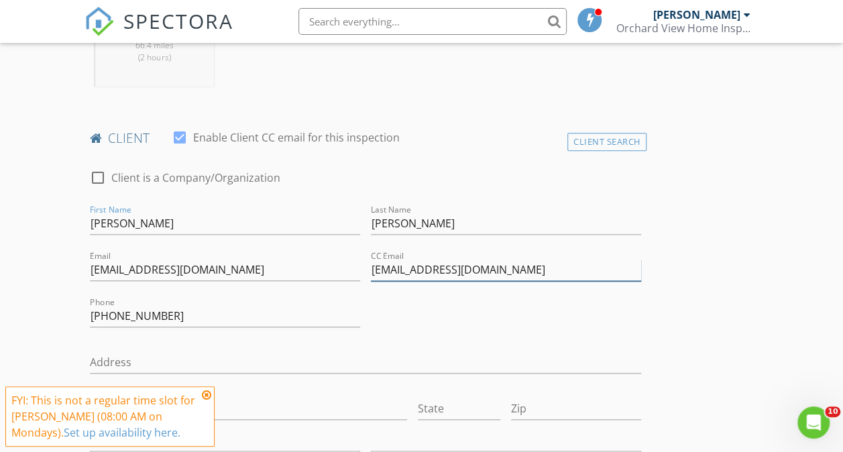
click at [405, 269] on input "smzarrelli@gmail.com" at bounding box center [506, 270] width 270 height 22
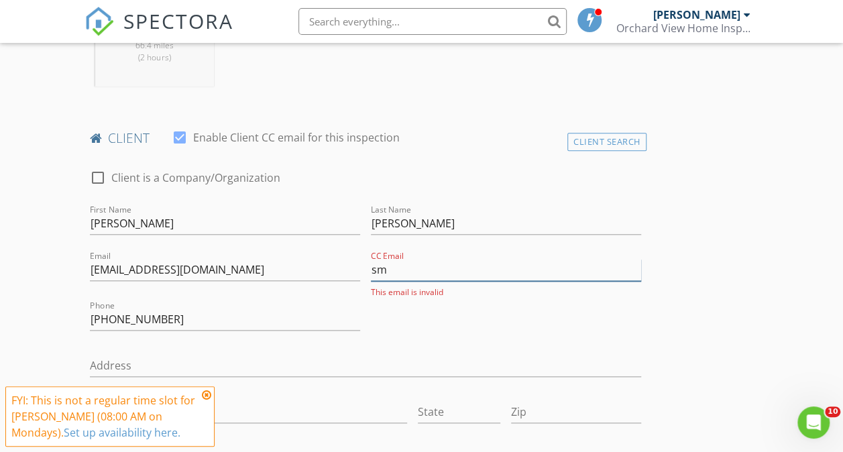
type input "s"
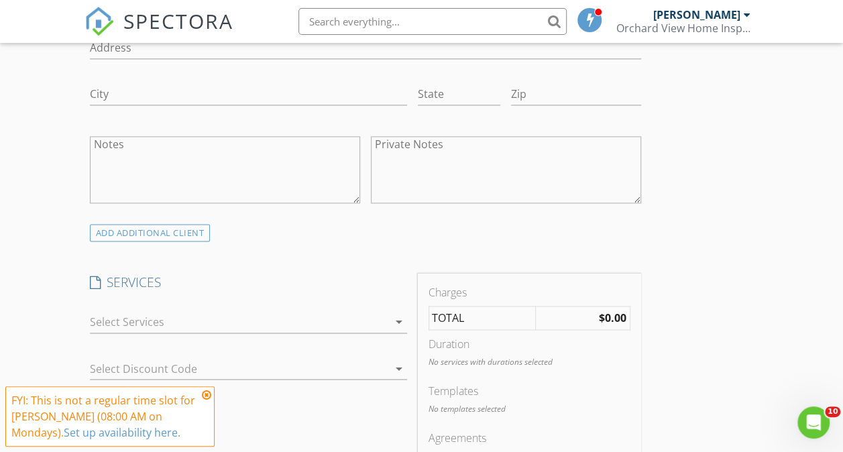
scroll to position [938, 0]
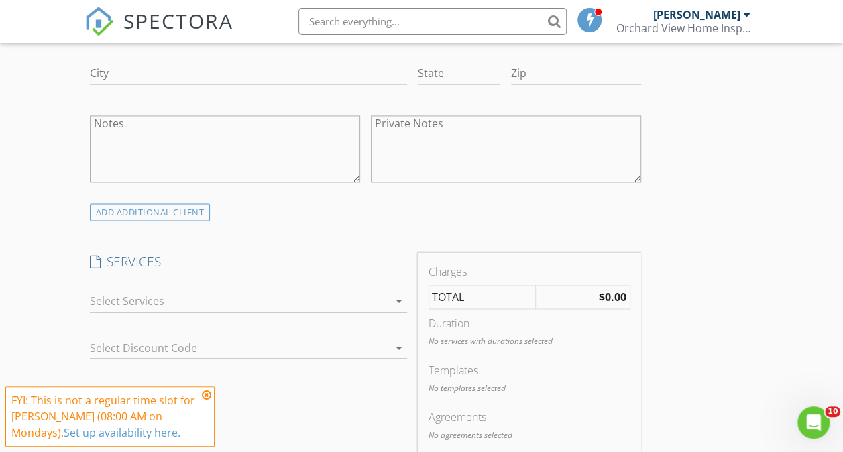
click at [278, 304] on div at bounding box center [239, 300] width 298 height 21
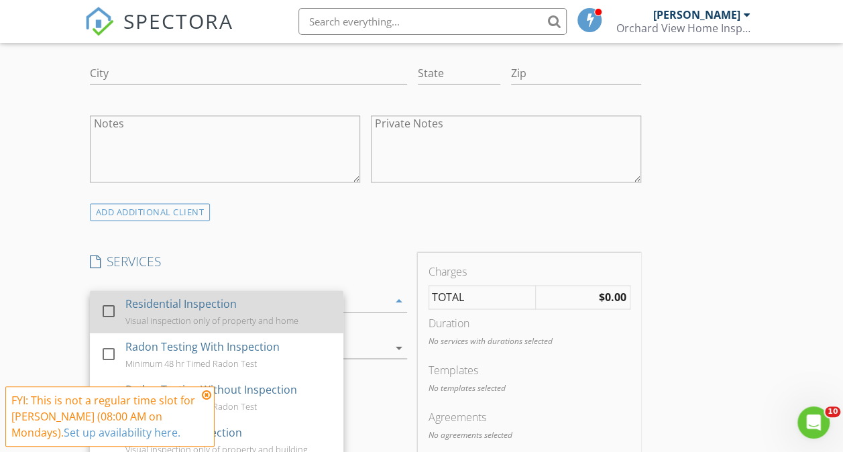
click at [113, 315] on div at bounding box center [108, 311] width 23 height 23
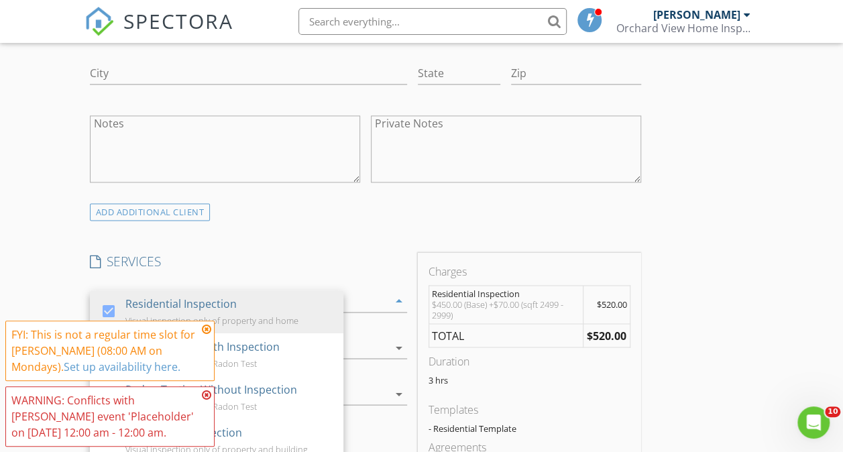
scroll to position [1073, 0]
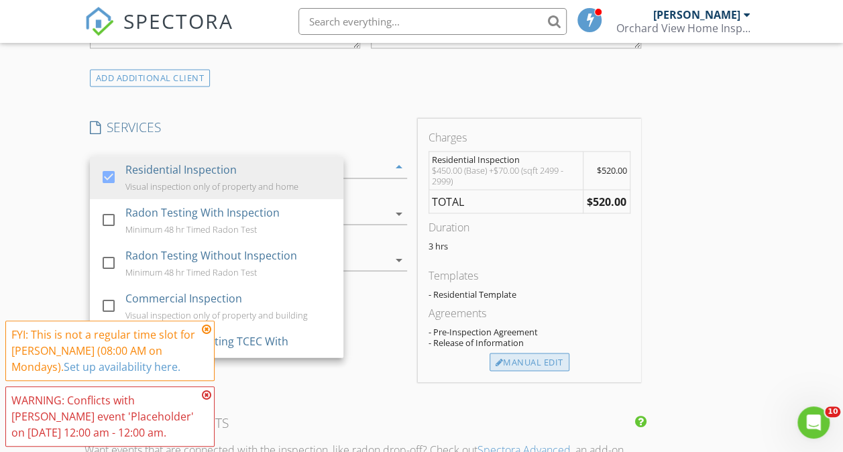
click at [489, 371] on div "Manual Edit" at bounding box center [529, 362] width 80 height 19
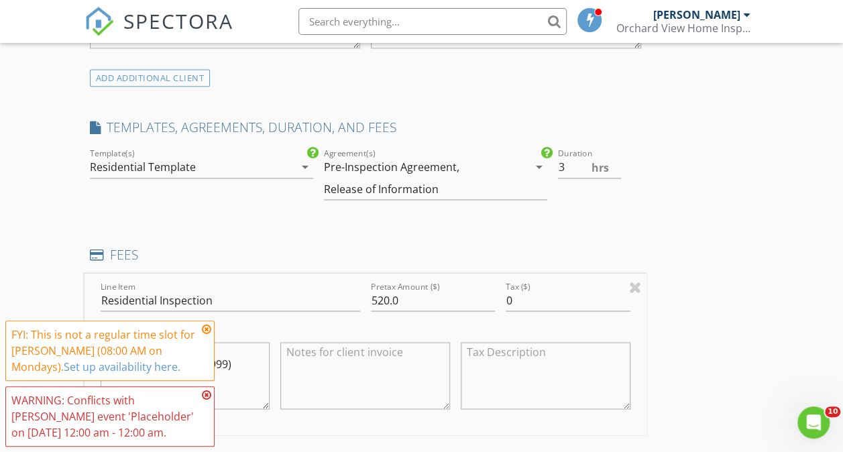
scroll to position [1207, 0]
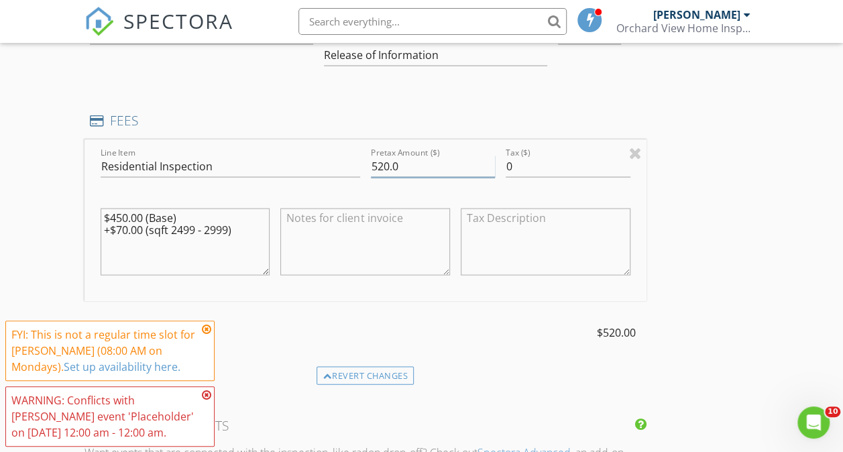
click at [371, 173] on input "520.0" at bounding box center [433, 166] width 124 height 22
type input "570.0"
click at [124, 271] on textarea "$450.00 (Base) +$70.00 (sqft 2499 - 2999)" at bounding box center [186, 241] width 170 height 67
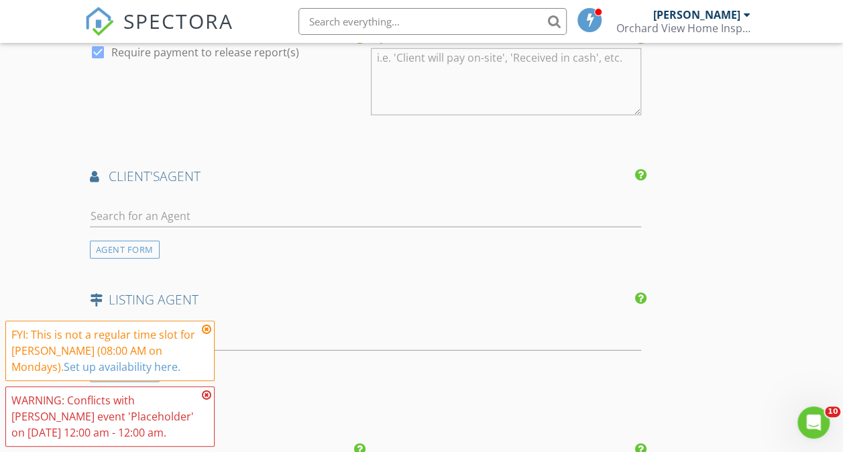
scroll to position [1743, 0]
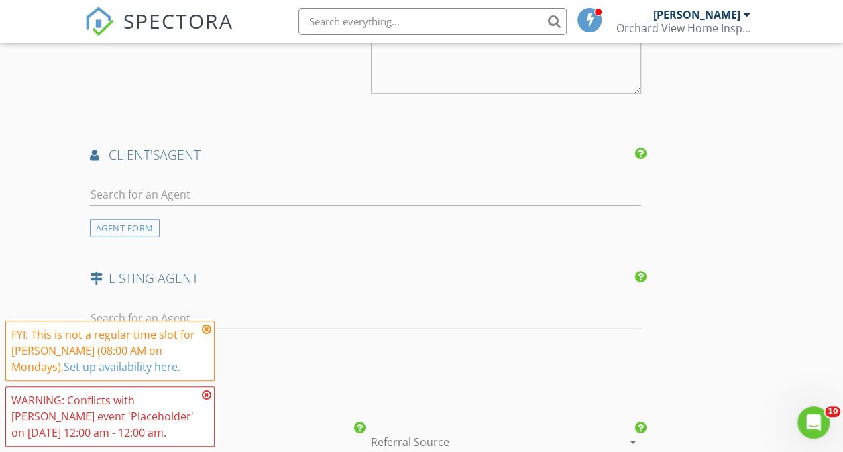
type textarea "$450.00 (Base) +$70.00 (sqft 2499 - 2999) +$50.00 (Detached Garage)"
click at [224, 205] on input "text" at bounding box center [365, 195] width 551 height 22
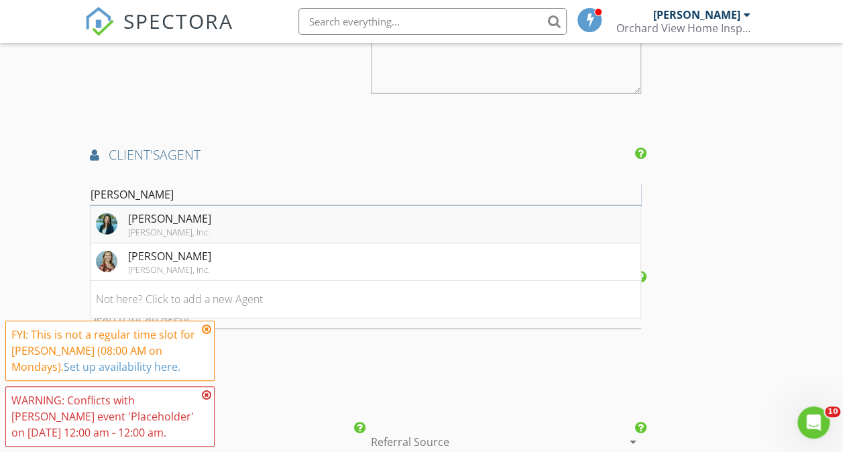
type input "Kelsey"
click at [113, 233] on img at bounding box center [106, 223] width 21 height 21
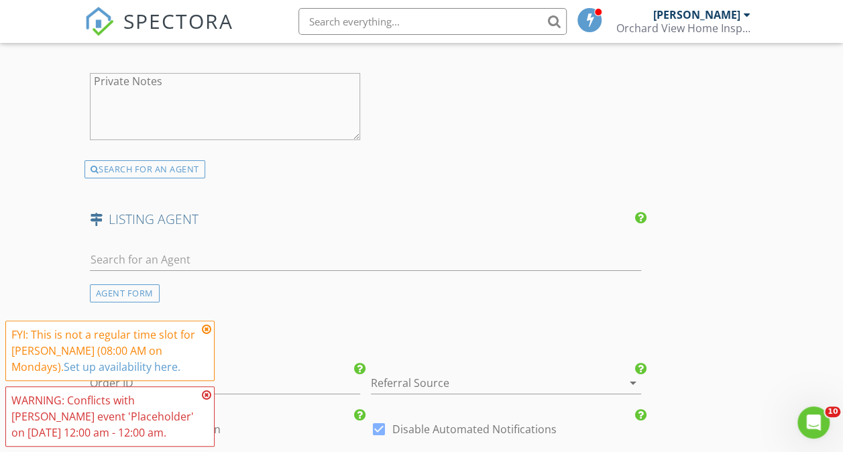
scroll to position [2212, 0]
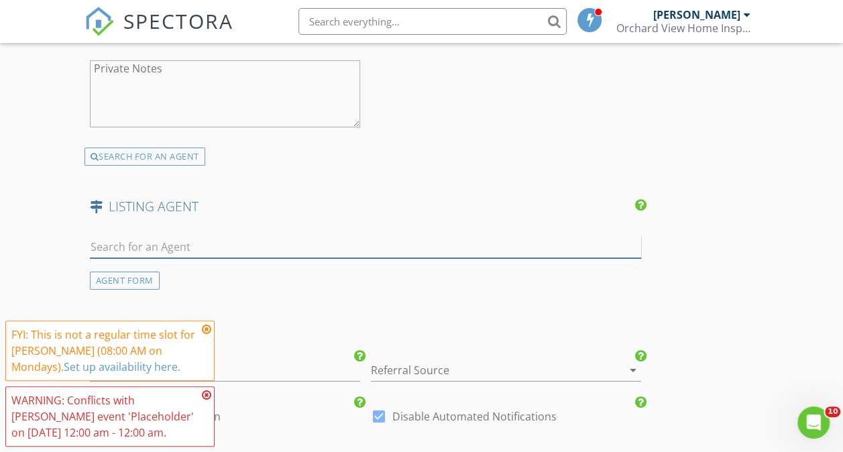
click at [294, 252] on input "text" at bounding box center [365, 247] width 551 height 22
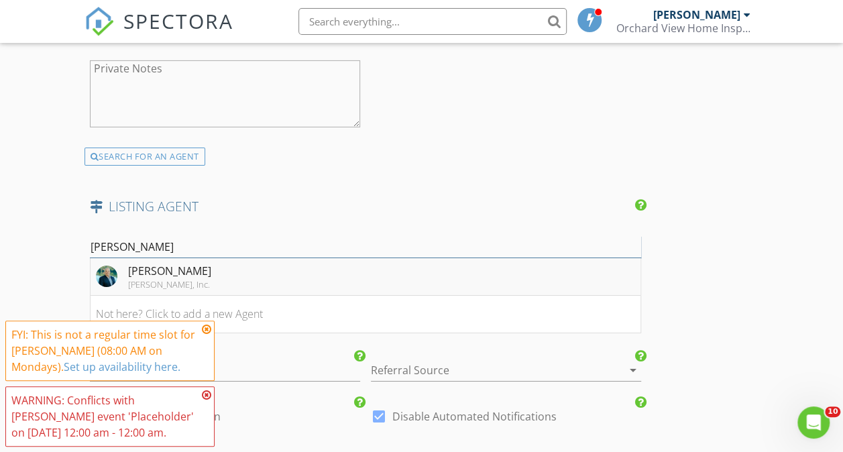
type input "Favro"
click at [275, 273] on li "John Favro Merrill L. Thomas, Inc." at bounding box center [365, 277] width 550 height 38
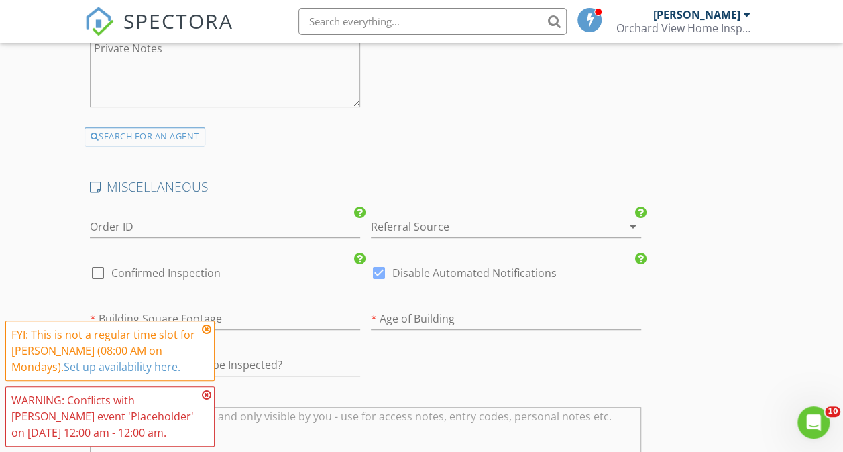
scroll to position [2815, 0]
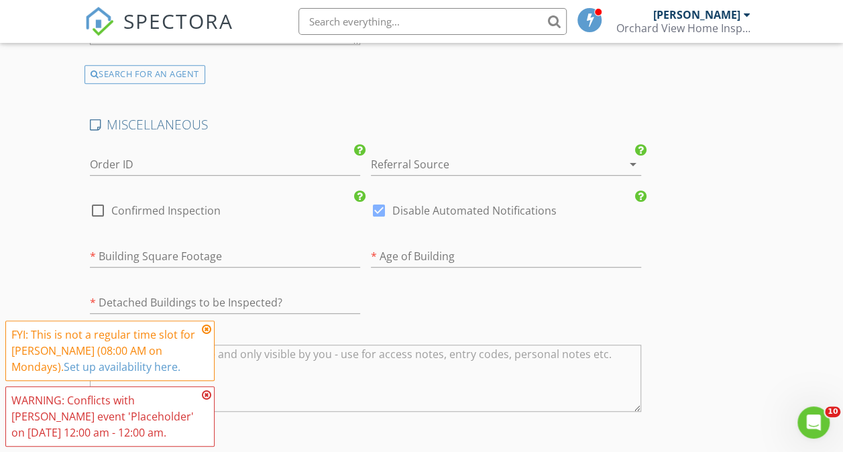
click at [371, 173] on div at bounding box center [487, 164] width 233 height 21
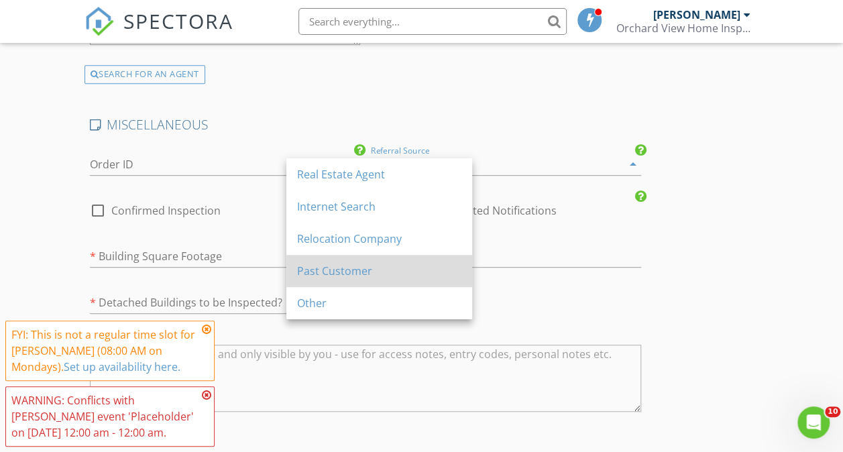
click at [350, 259] on div "Past Customer" at bounding box center [379, 271] width 164 height 32
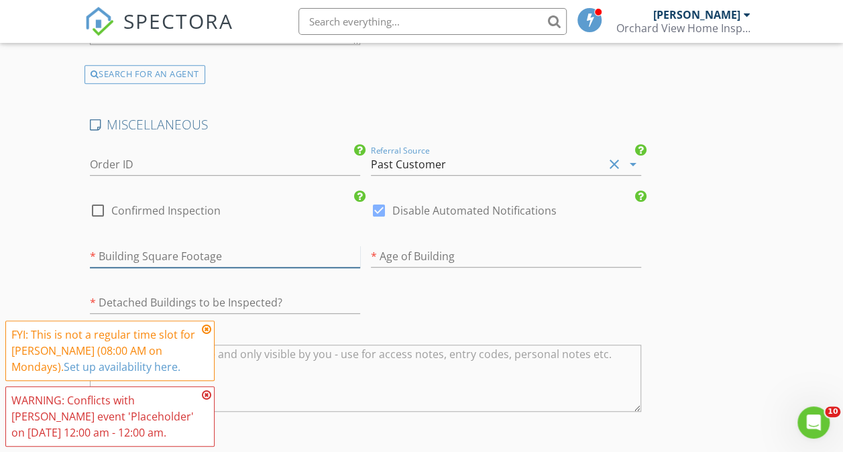
click at [217, 256] on input "number" at bounding box center [225, 256] width 270 height 22
type input "2864"
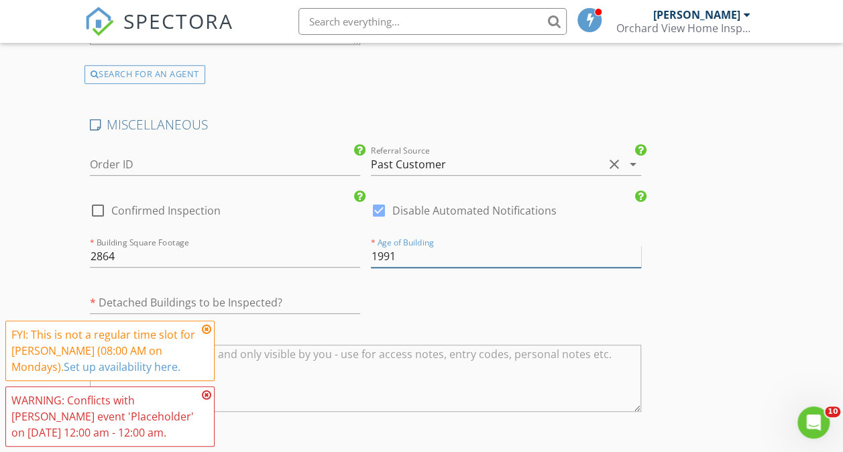
type input "1991"
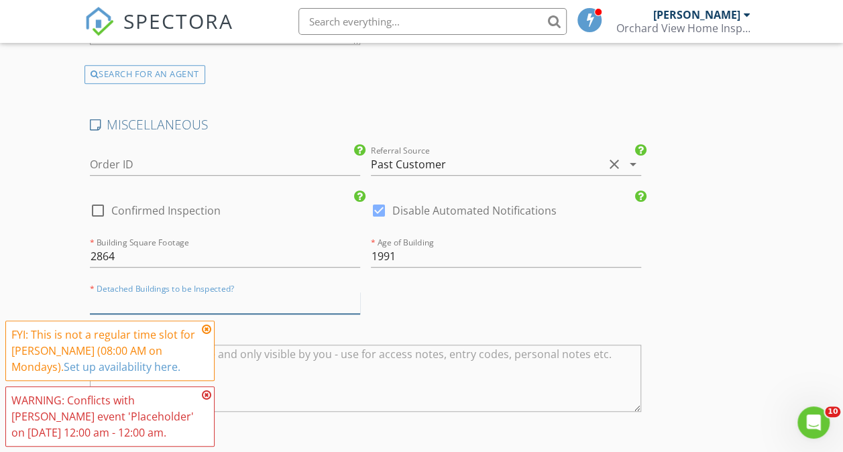
click at [186, 304] on input "text" at bounding box center [225, 303] width 270 height 22
type input "Garage"
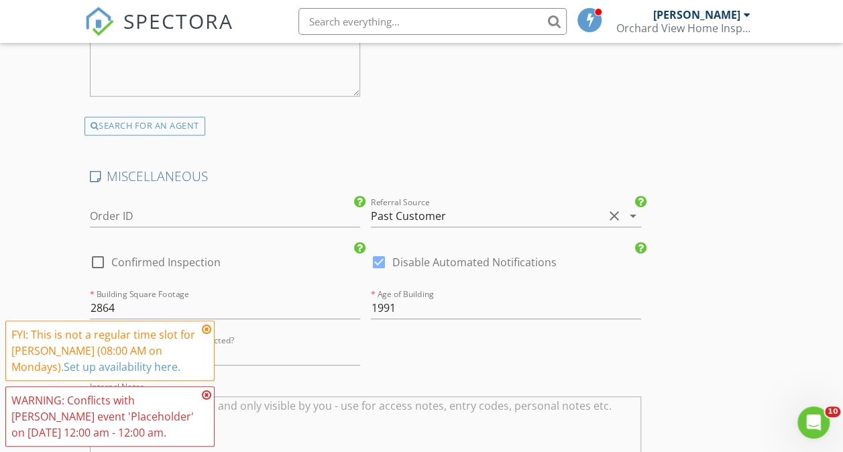
scroll to position [2840, 0]
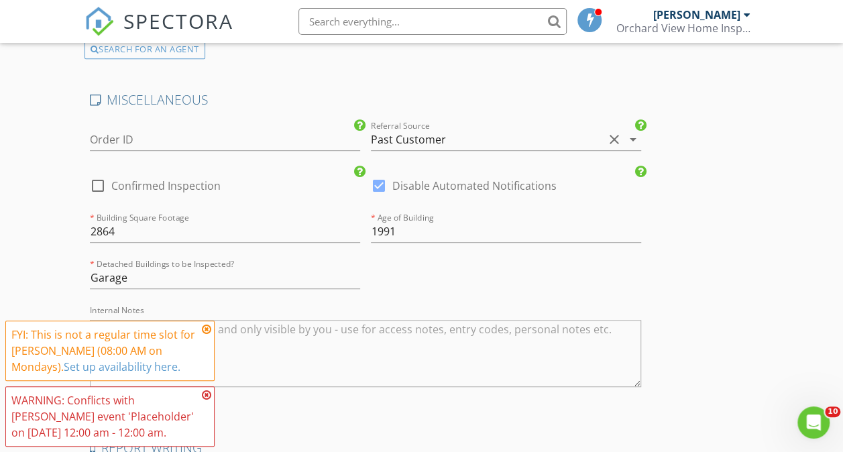
click at [101, 189] on div at bounding box center [97, 185] width 23 height 23
checkbox input "true"
click at [367, 188] on div at bounding box center [378, 185] width 23 height 23
checkbox input "false"
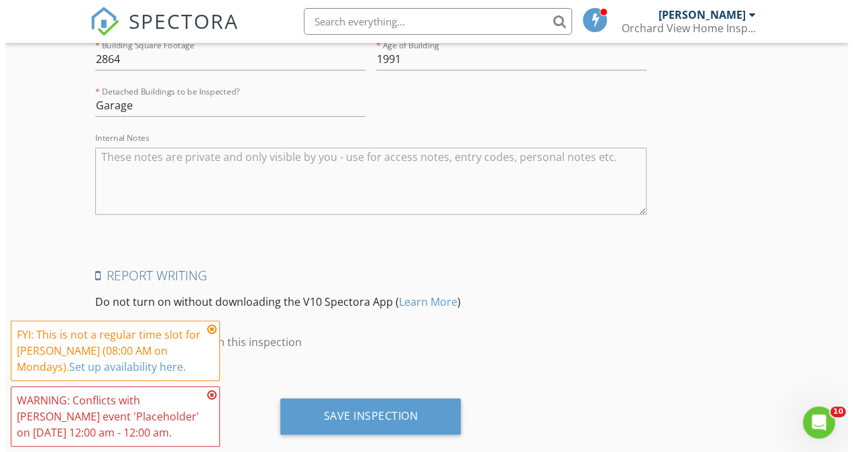
scroll to position [3041, 0]
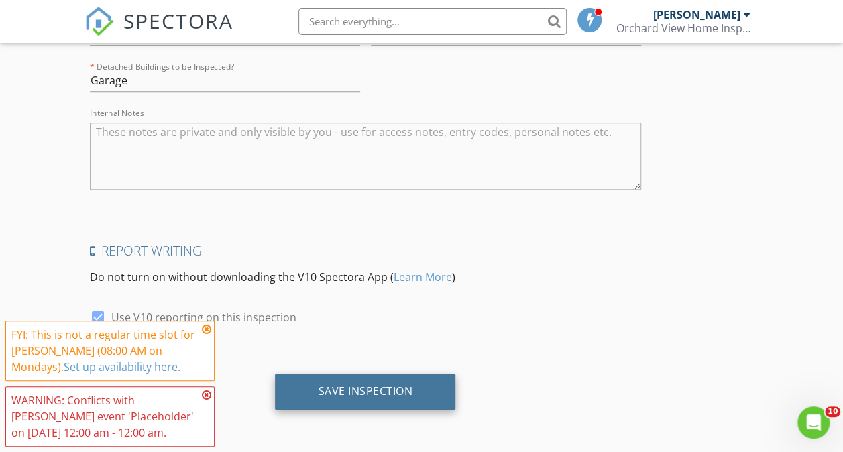
click at [318, 392] on div "Save Inspection" at bounding box center [365, 390] width 95 height 13
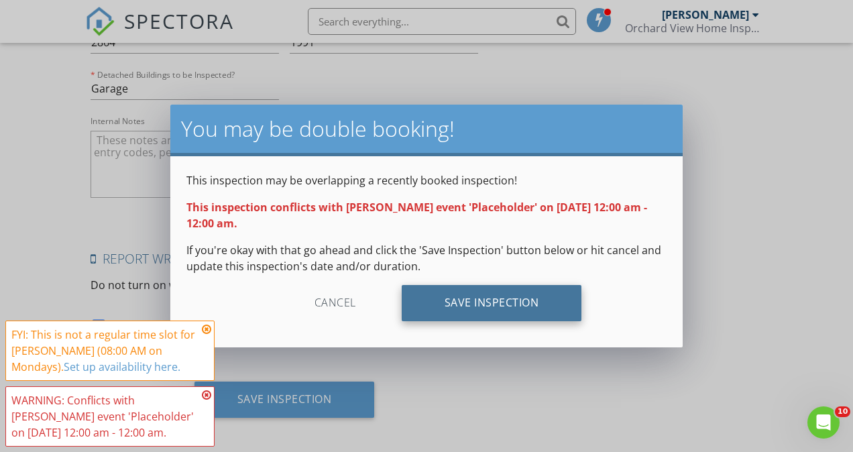
click at [547, 310] on div "Save Inspection" at bounding box center [492, 303] width 180 height 36
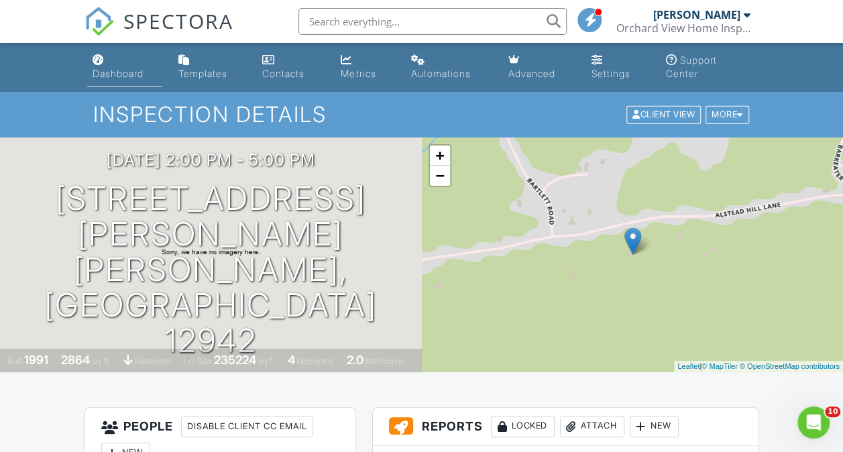
click at [123, 74] on div "Dashboard" at bounding box center [118, 73] width 51 height 11
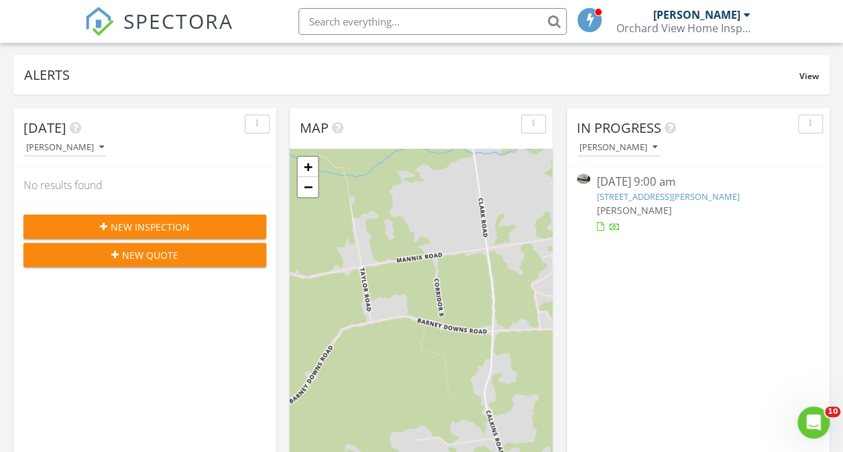
scroll to position [134, 0]
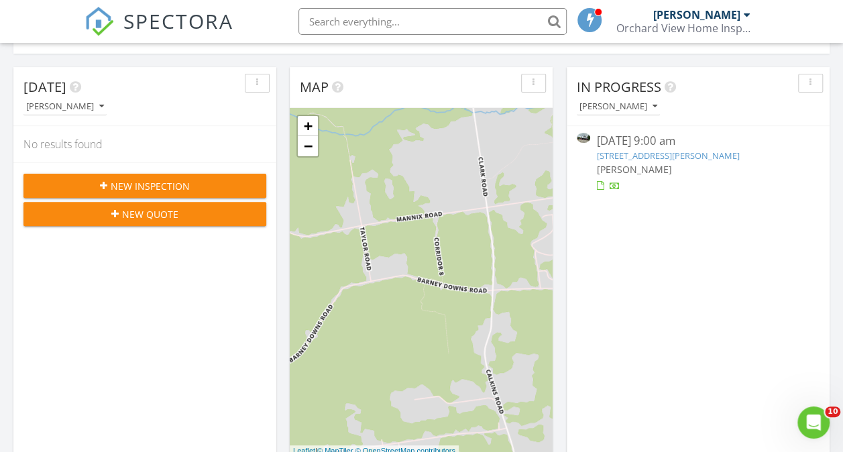
click at [192, 188] on div "New Inspection" at bounding box center [144, 186] width 221 height 14
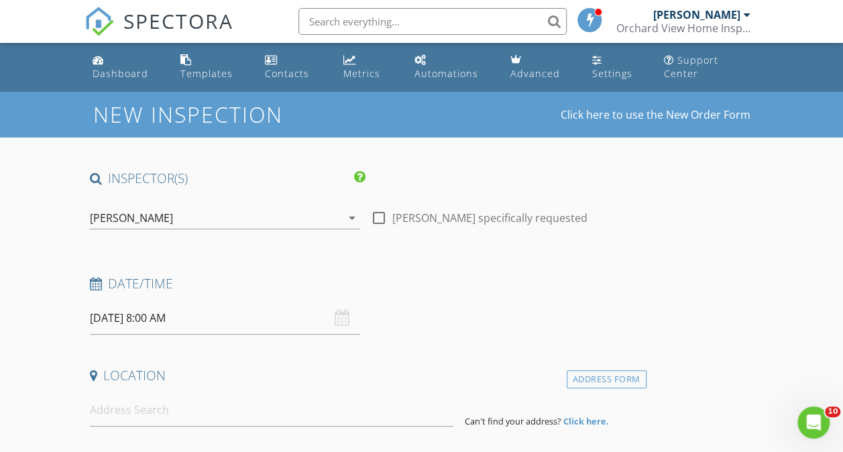
click at [194, 326] on input "[DATE] 8:00 AM" at bounding box center [225, 318] width 270 height 33
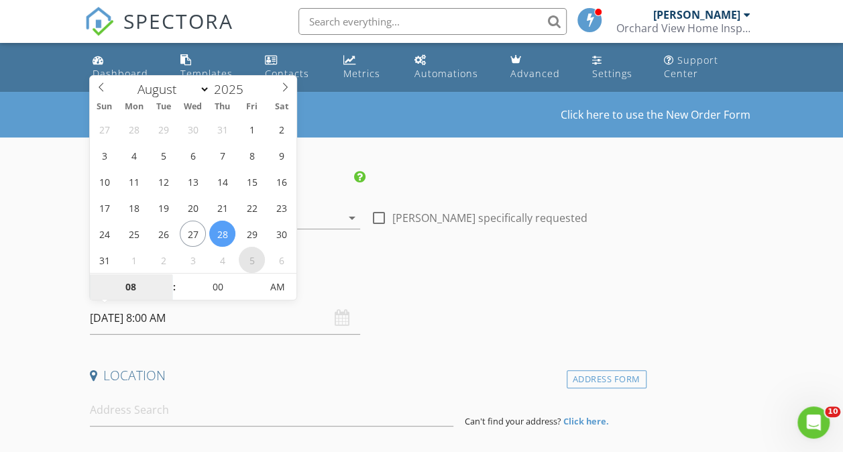
select select "8"
type input "[DATE] 8:00 AM"
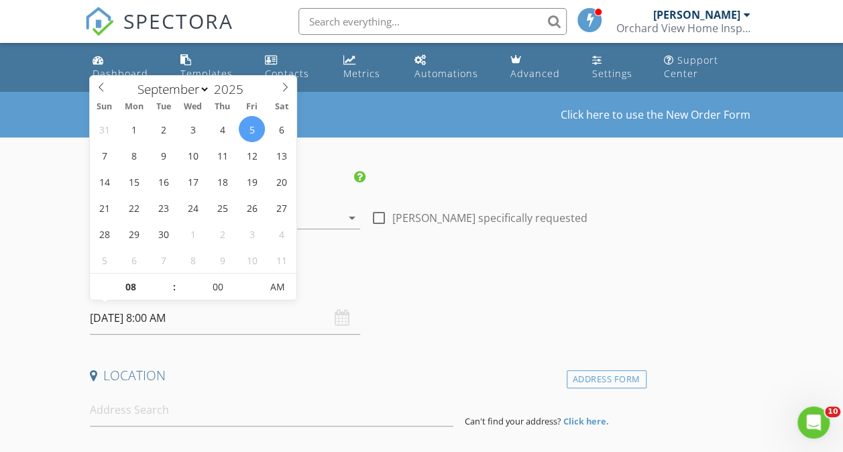
click at [362, 292] on div "Date/Time" at bounding box center [365, 288] width 562 height 27
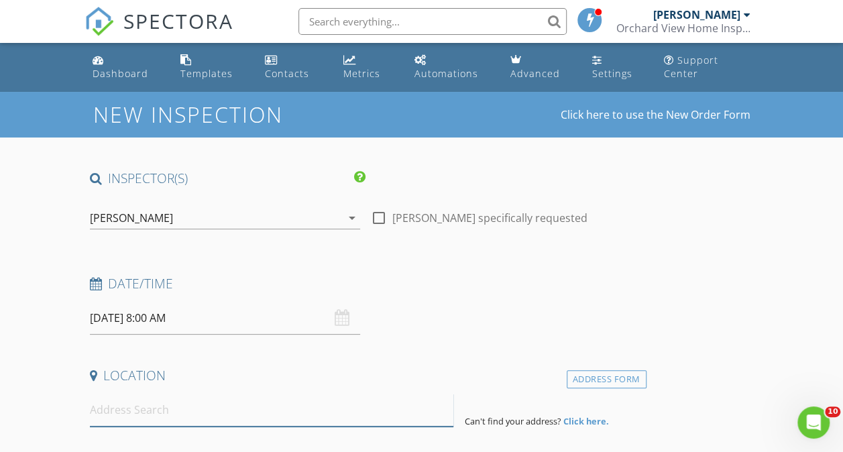
click at [145, 405] on input at bounding box center [272, 409] width 364 height 33
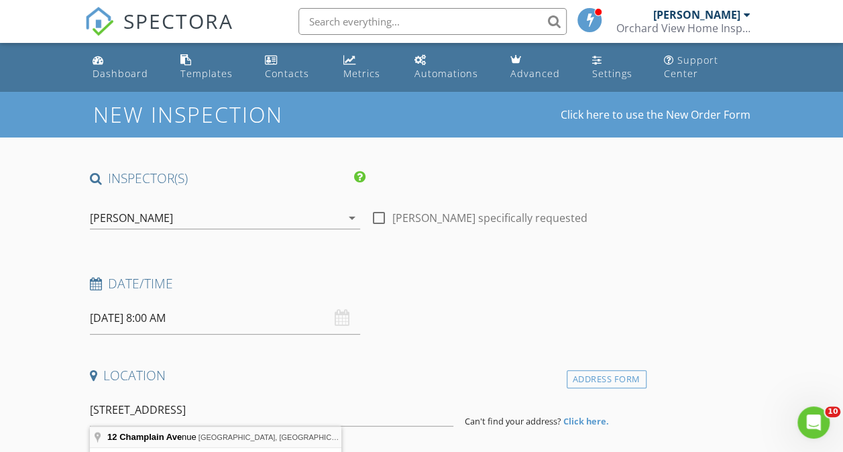
type input "12 Champlain Avenue, Westport, NY, USA"
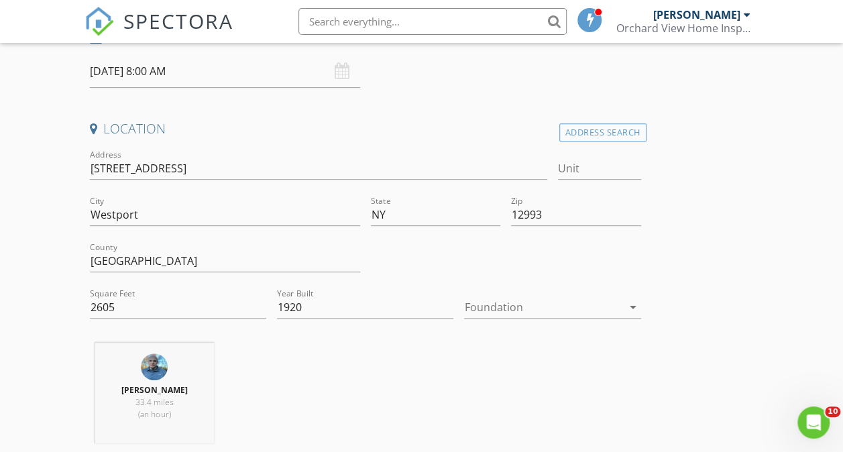
scroll to position [268, 0]
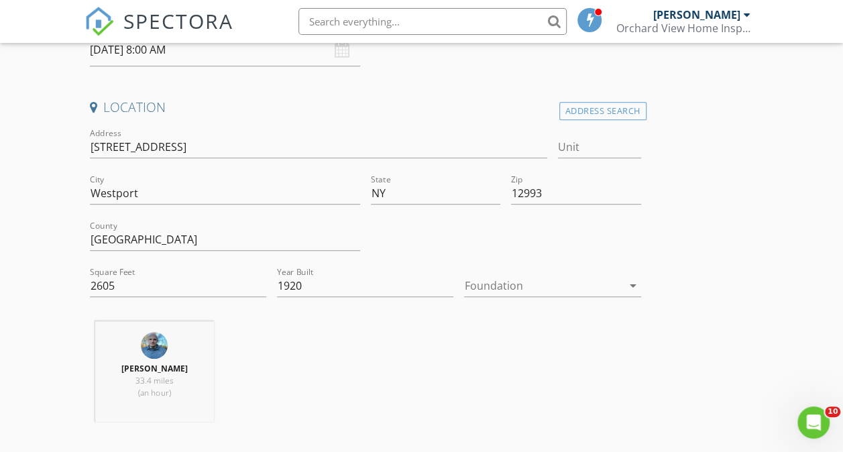
click at [464, 287] on div at bounding box center [543, 285] width 158 height 21
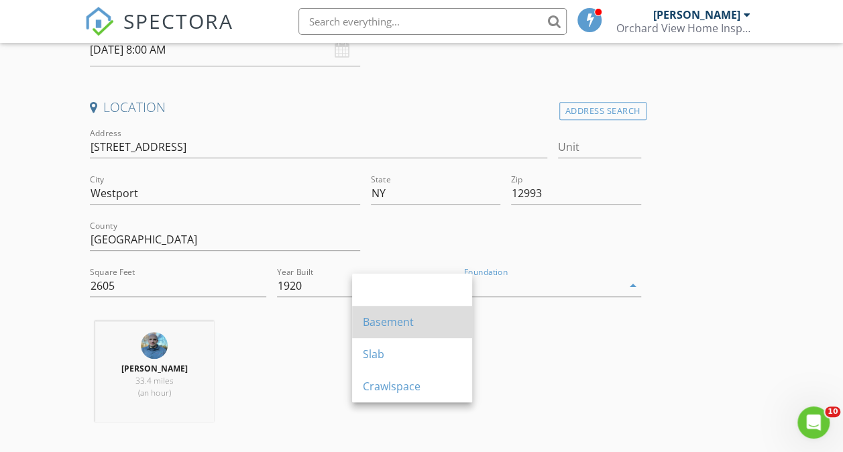
click at [404, 326] on div "Basement" at bounding box center [412, 322] width 99 height 16
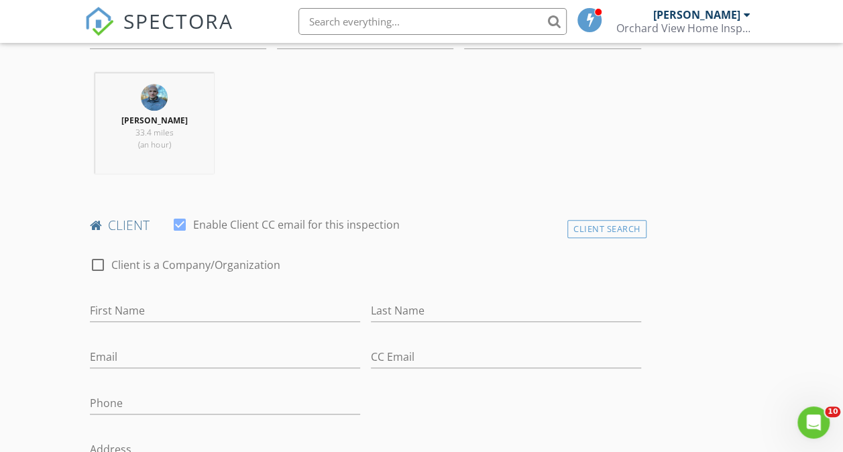
scroll to position [536, 0]
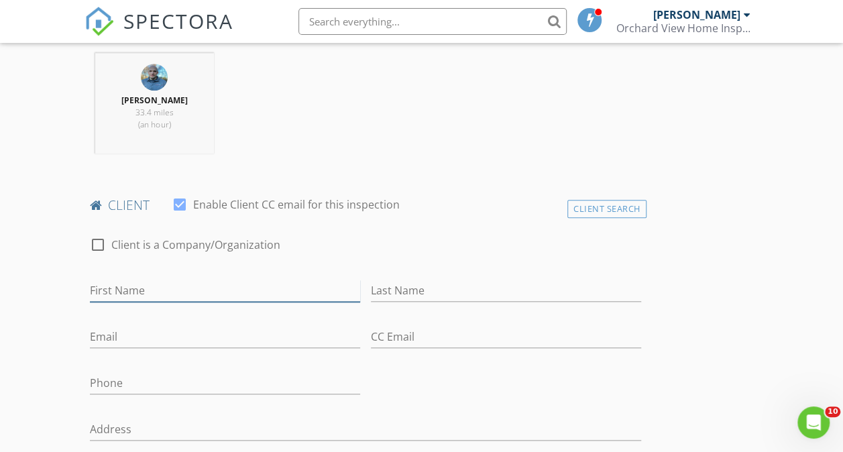
drag, startPoint x: 223, startPoint y: 293, endPoint x: 229, endPoint y: 288, distance: 7.6
click at [225, 292] on input "First Name" at bounding box center [225, 291] width 270 height 22
type input "[PERSON_NAME]"
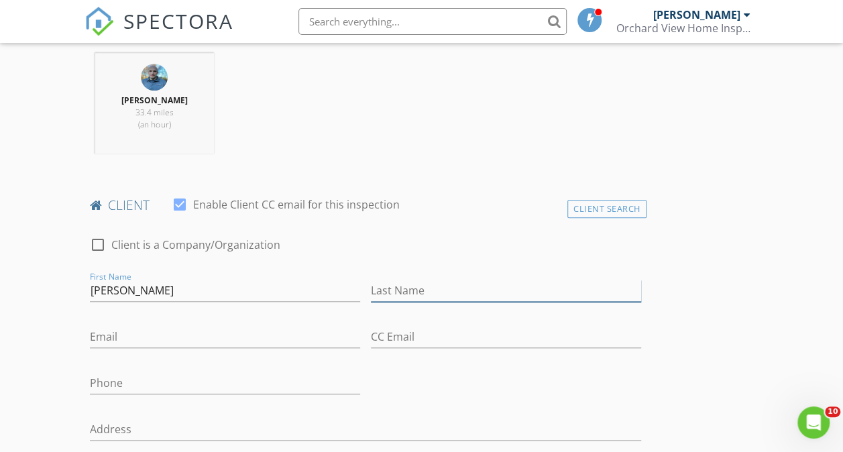
type input "White"
type input "[EMAIL_ADDRESS][DOMAIN_NAME]"
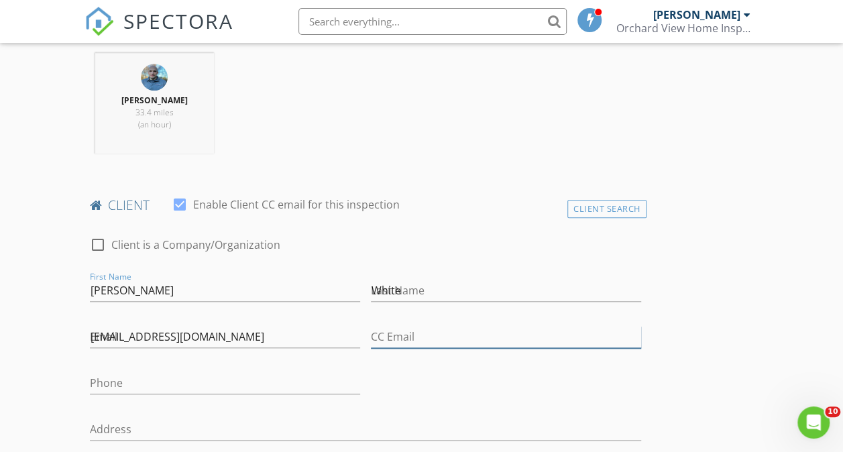
type input "[EMAIL_ADDRESS][DOMAIN_NAME]"
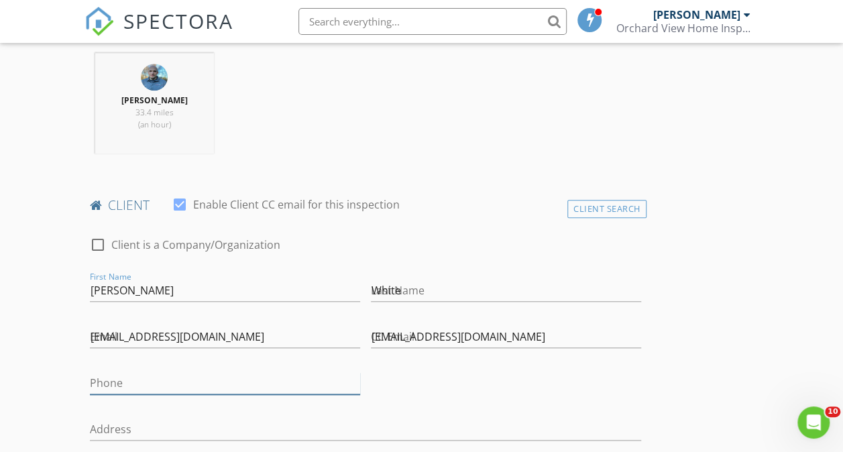
type input "[PHONE_NUMBER]"
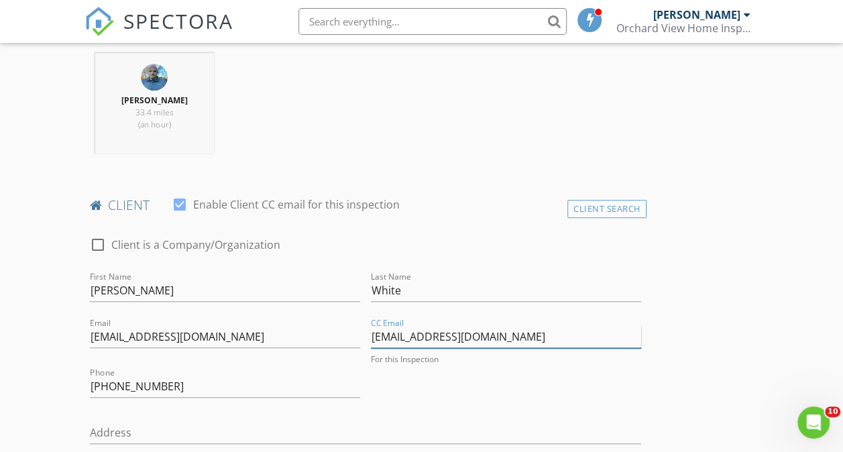
drag, startPoint x: 426, startPoint y: 330, endPoint x: 287, endPoint y: 335, distance: 139.5
click at [371, 335] on input "benxine@gmail.com" at bounding box center [506, 337] width 270 height 22
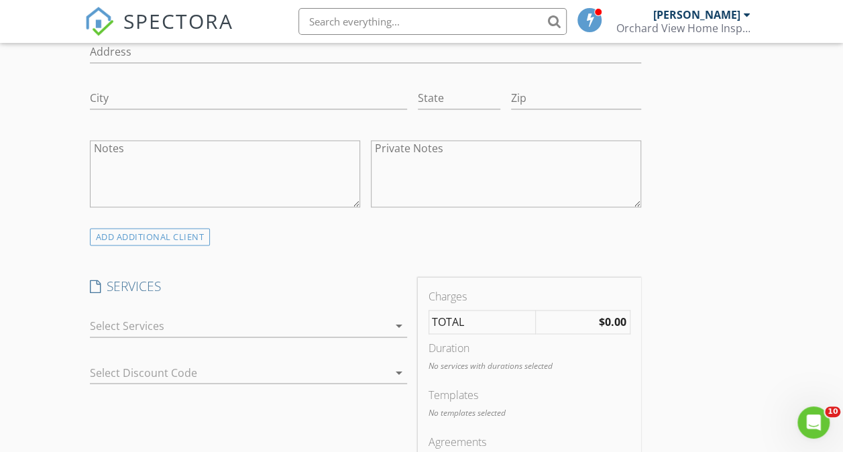
scroll to position [938, 0]
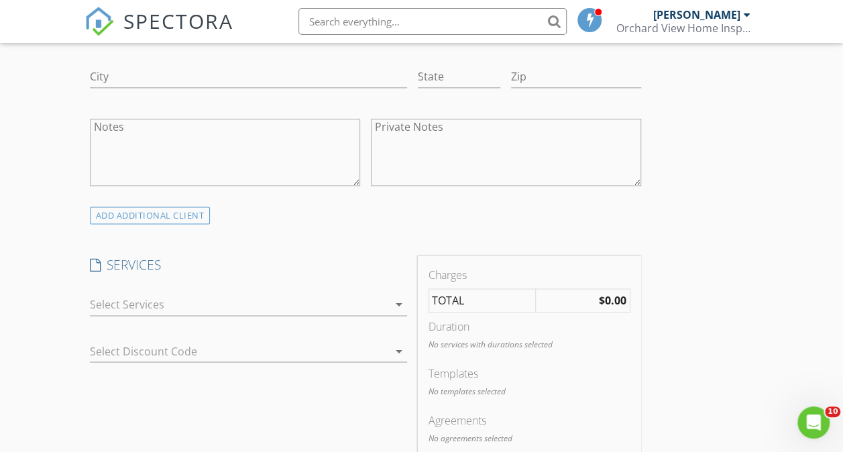
click at [251, 303] on div at bounding box center [239, 304] width 298 height 21
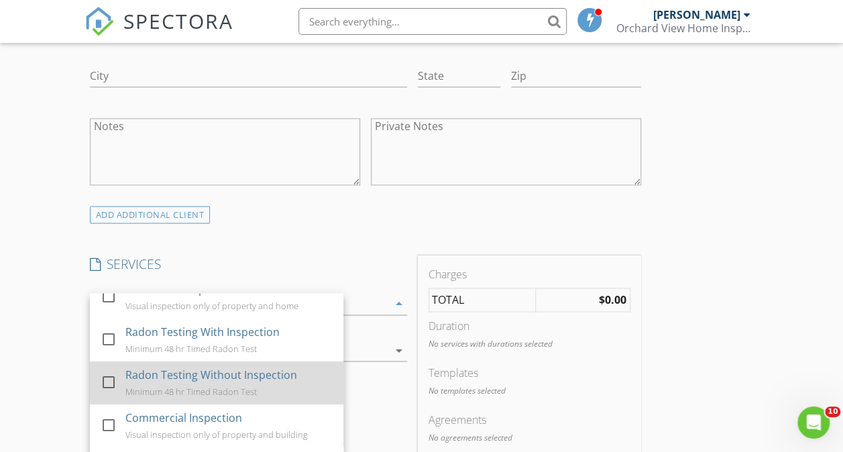
scroll to position [0, 0]
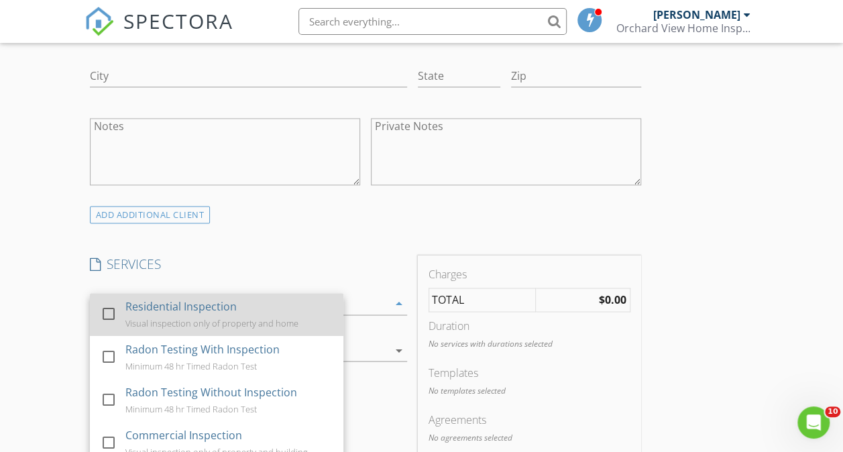
click at [113, 318] on div at bounding box center [108, 313] width 23 height 23
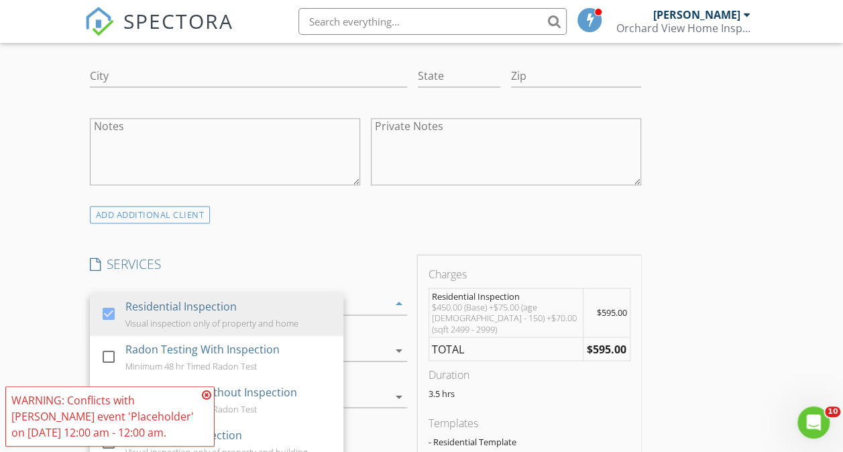
click at [205, 394] on icon at bounding box center [206, 394] width 9 height 11
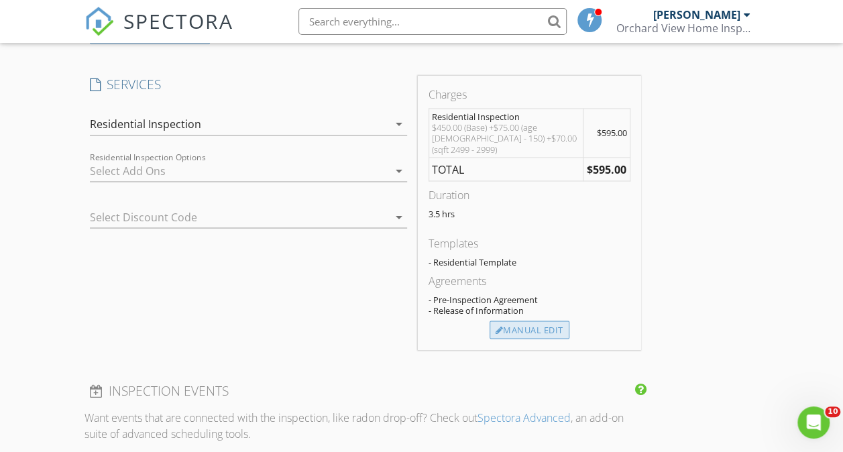
scroll to position [1137, 0]
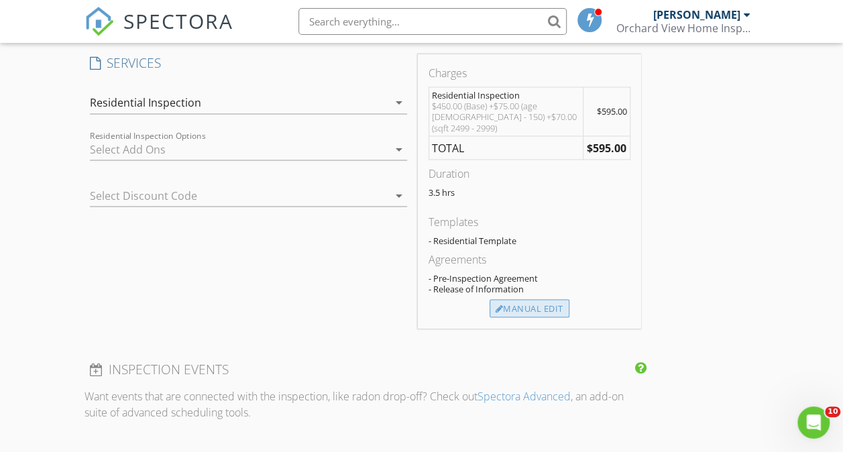
click at [489, 318] on div "Manual Edit" at bounding box center [529, 308] width 80 height 19
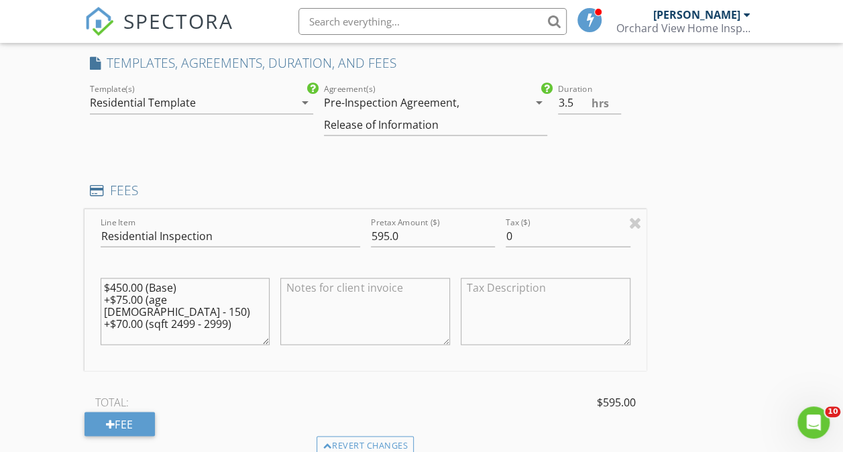
click at [126, 308] on textarea "$450.00 (Base) +$75.00 (age 99 - 150) +$70.00 (sqft 2499 - 2999)" at bounding box center [186, 311] width 170 height 67
drag, startPoint x: 164, startPoint y: 347, endPoint x: 107, endPoint y: 290, distance: 80.6
click at [107, 290] on textarea "$450.00 (Base) +$50.00 (age 99 - 150) +$70.00 (sqft 2499 - 2999)" at bounding box center [186, 311] width 170 height 67
type textarea "$725.00"
click at [371, 241] on input "595.0" at bounding box center [433, 236] width 124 height 22
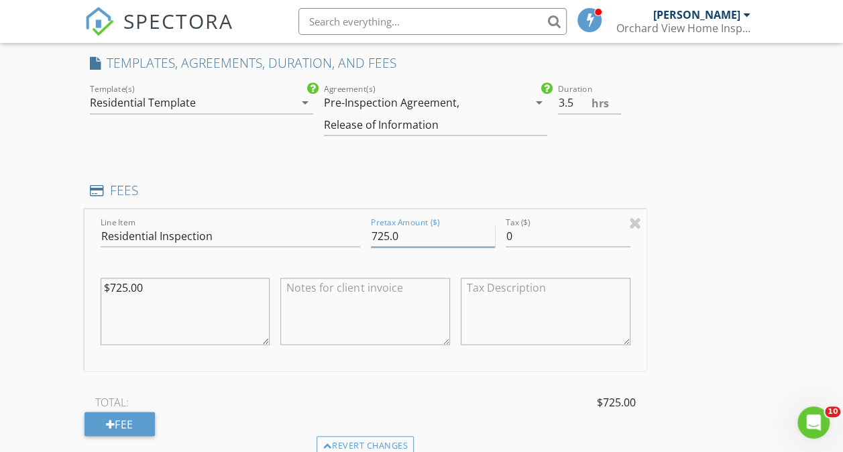
type input "725.0"
click at [532, 245] on div "INSPECTOR(S) check_box Edgar Crahan PRIMARY Edgar Crahan arrow_drop_down check_…" at bounding box center [421, 279] width 674 height 2492
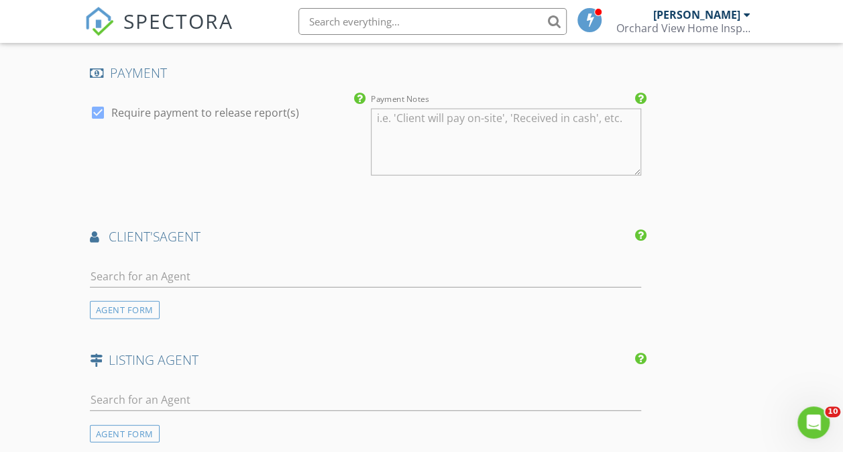
scroll to position [1673, 0]
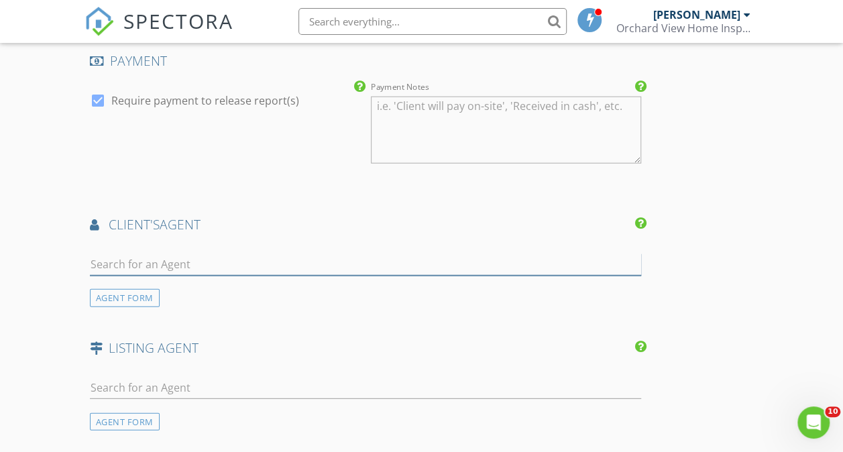
click at [299, 274] on input "text" at bounding box center [365, 264] width 551 height 22
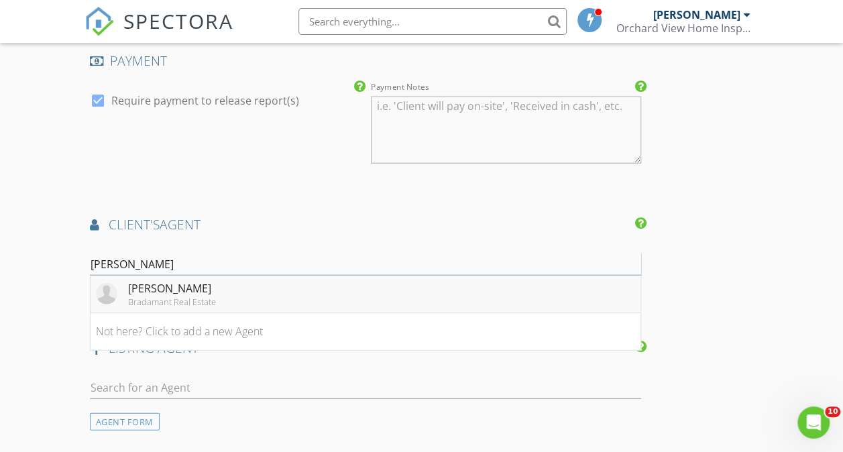
type input "Sandy"
click at [113, 313] on li "Sandy Goodroe Bradamant Real Estate" at bounding box center [365, 295] width 550 height 38
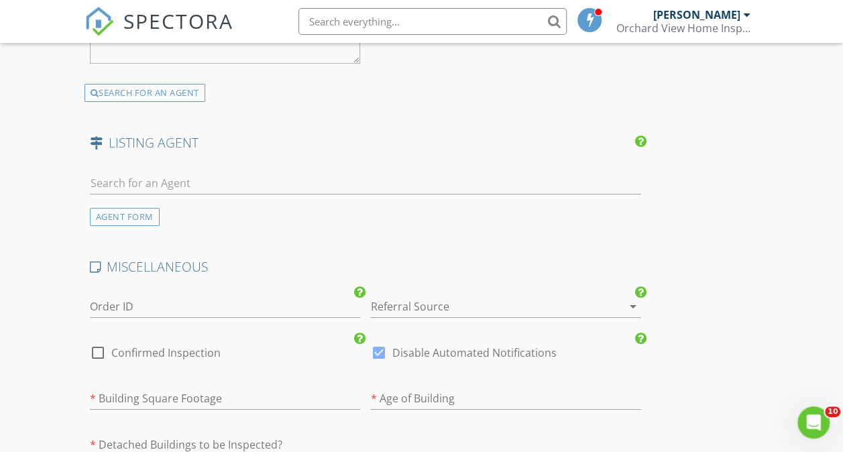
scroll to position [2277, 0]
click at [393, 308] on div at bounding box center [487, 305] width 233 height 21
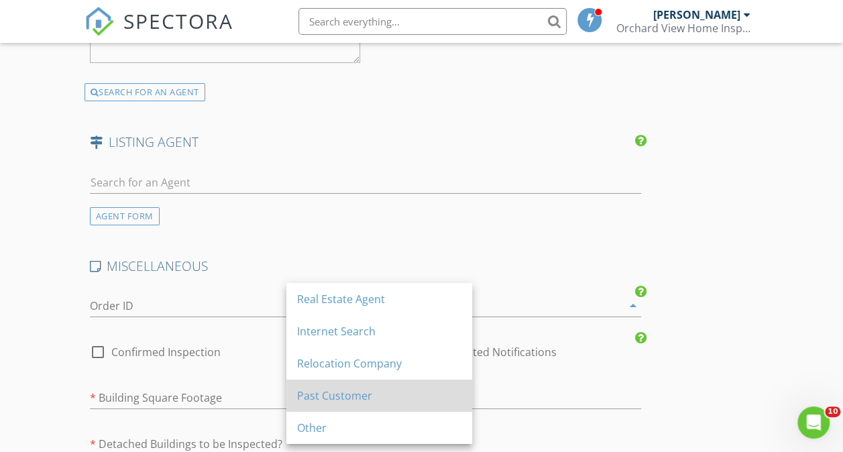
click at [345, 390] on div "Past Customer" at bounding box center [379, 395] width 164 height 16
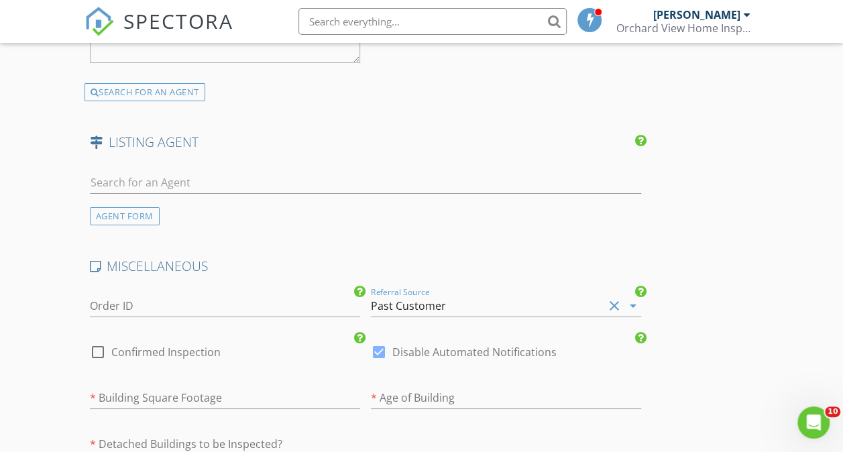
click at [99, 353] on div at bounding box center [97, 352] width 23 height 23
checkbox input "true"
click at [367, 353] on div at bounding box center [378, 352] width 23 height 23
checkbox input "false"
click at [225, 402] on input "number" at bounding box center [225, 398] width 270 height 22
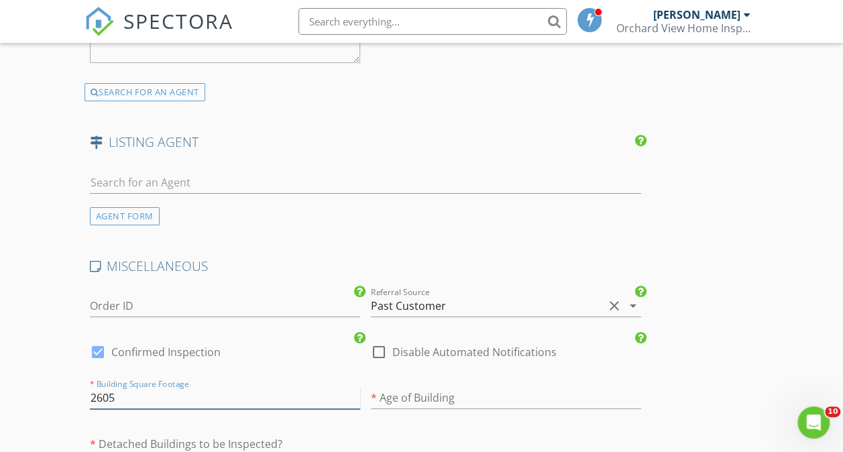
type input "2605"
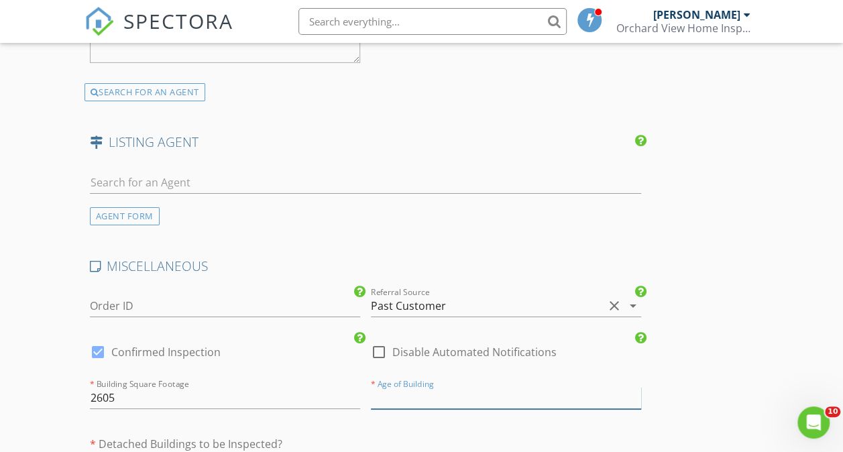
click at [371, 408] on input "number" at bounding box center [506, 398] width 270 height 22
type input "19"
type input "3.5"
type input "1926"
type input "3.5"
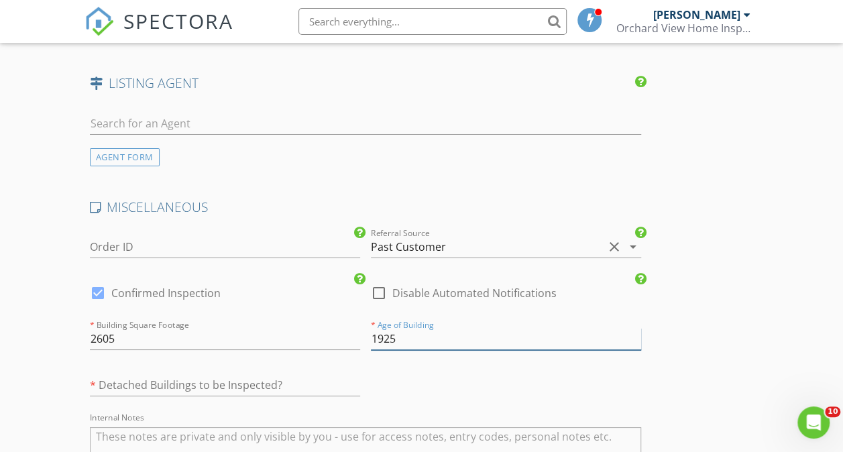
scroll to position [2478, 0]
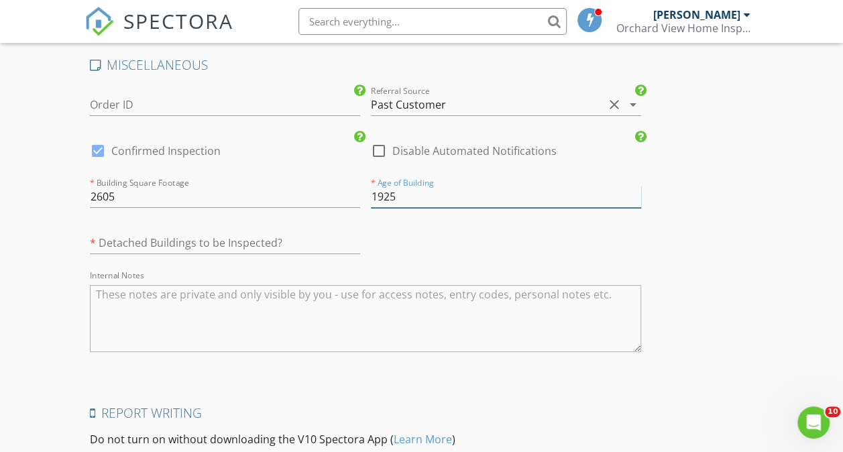
type input "1925"
click at [196, 247] on input "text" at bounding box center [225, 243] width 270 height 22
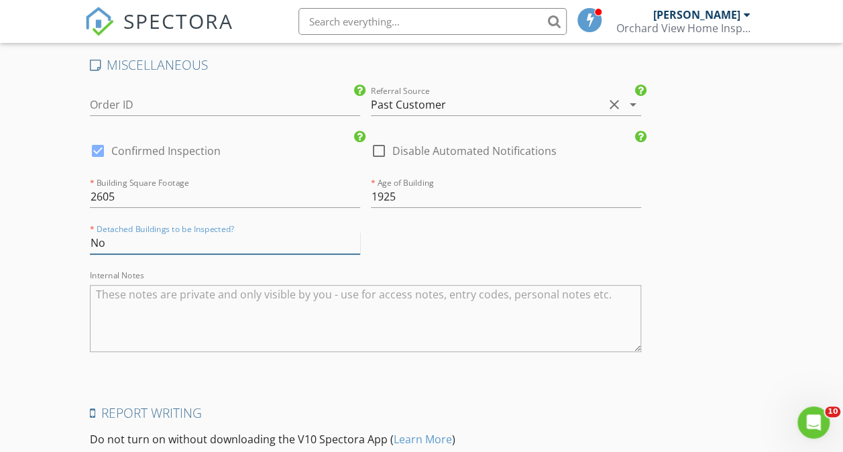
type input "No"
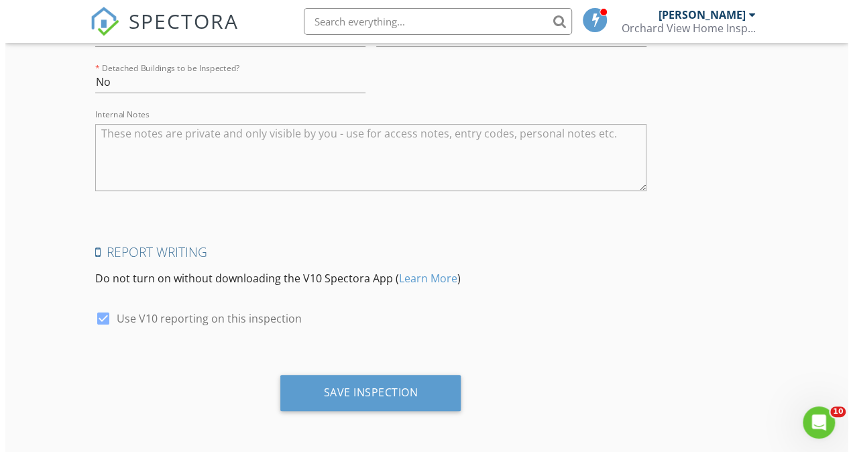
scroll to position [2645, 0]
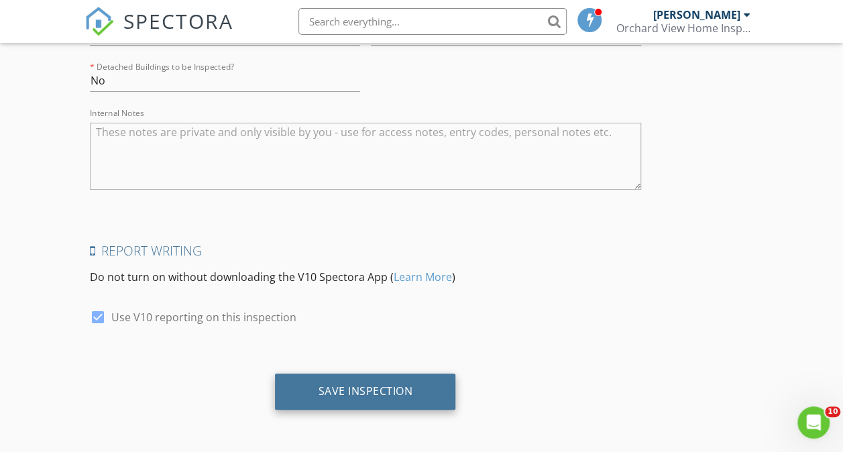
click at [318, 385] on div "Save Inspection" at bounding box center [365, 390] width 95 height 13
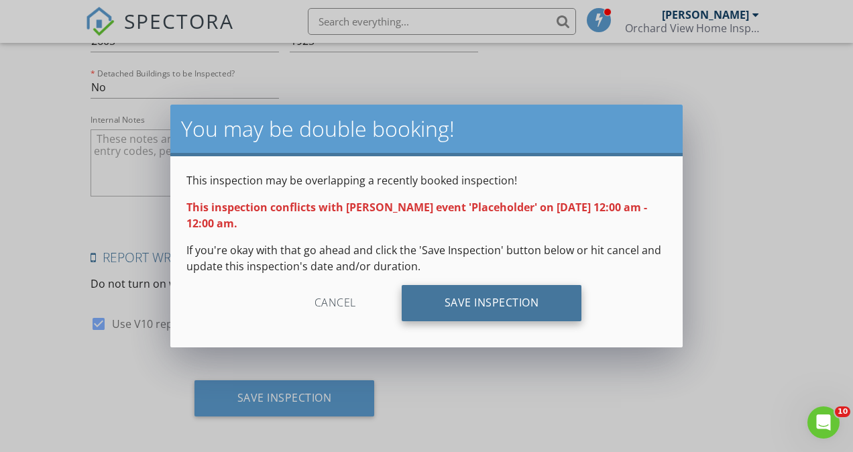
click at [484, 299] on div "Save Inspection" at bounding box center [492, 303] width 180 height 36
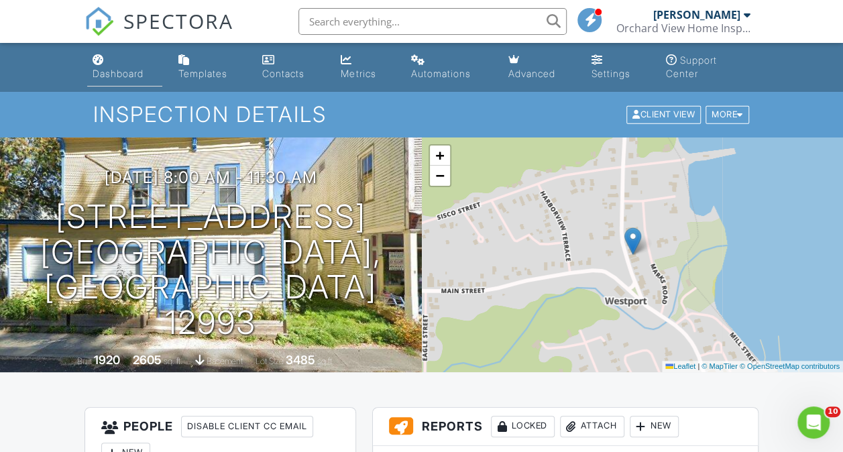
click at [119, 78] on div "Dashboard" at bounding box center [118, 73] width 51 height 11
